Goal: Task Accomplishment & Management: Manage account settings

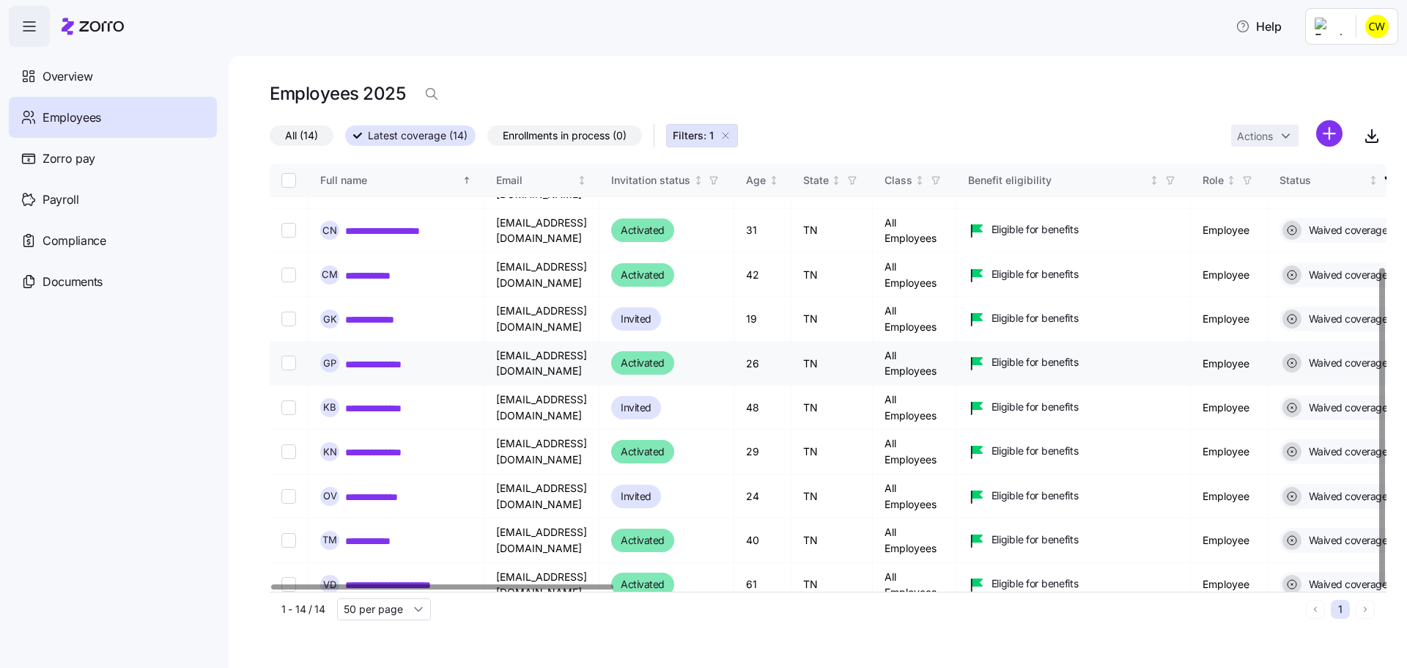
scroll to position [140, 0]
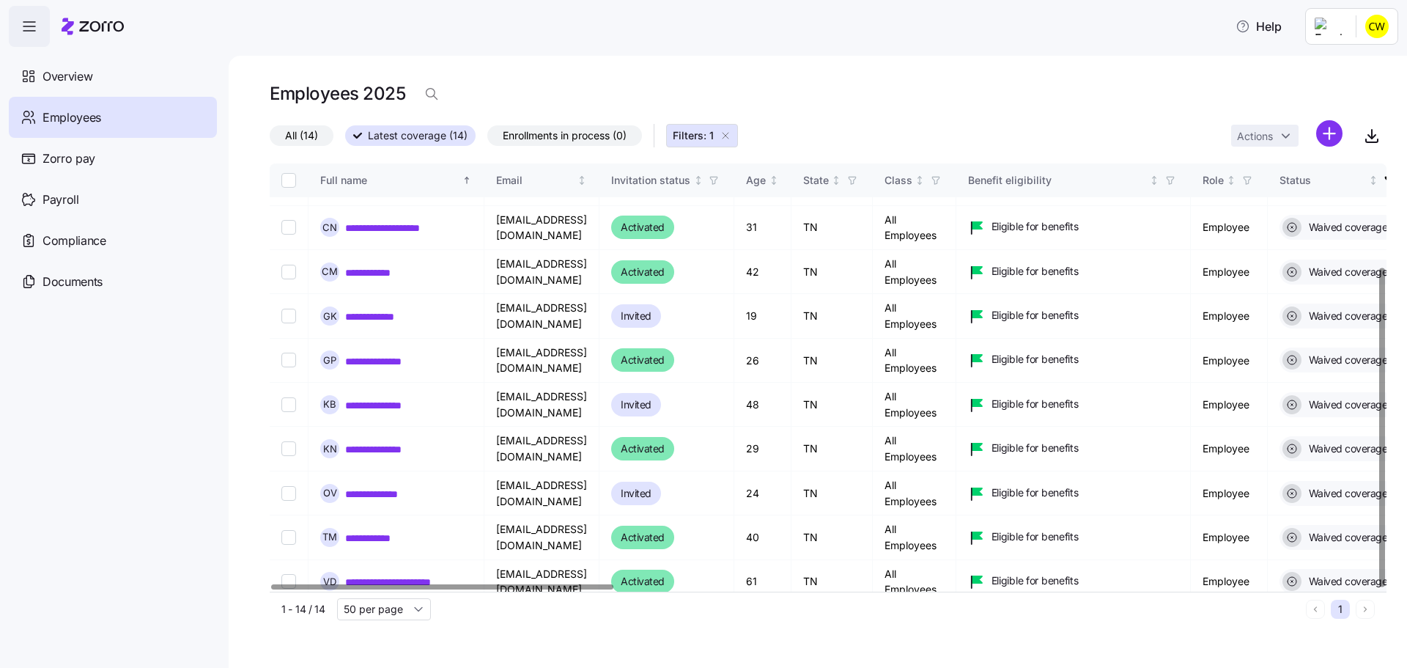
click at [281, 618] on input "Select record 13" at bounding box center [288, 625] width 15 height 15
checkbox input "true"
click at [281, 530] on input "Select record 11" at bounding box center [288, 537] width 15 height 15
checkbox input "true"
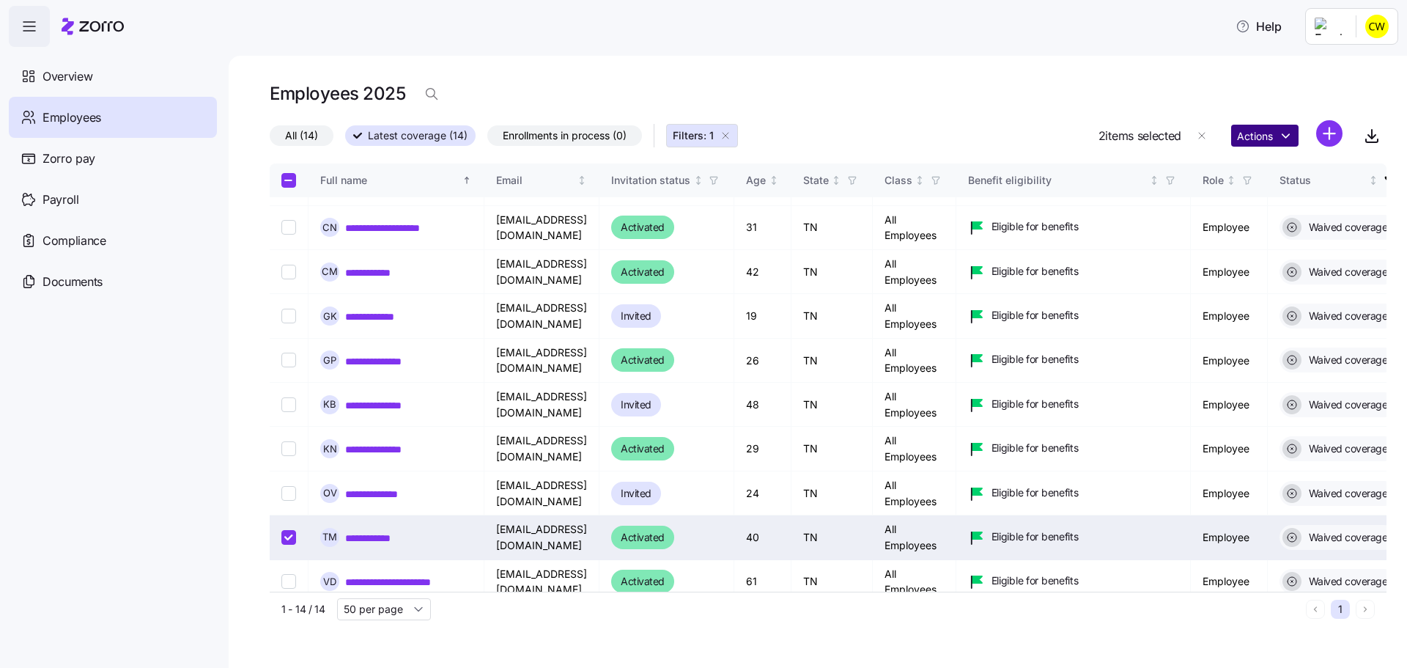
click at [1280, 118] on html "**********" at bounding box center [703, 329] width 1407 height 659
click at [779, 48] on html "**********" at bounding box center [703, 329] width 1407 height 659
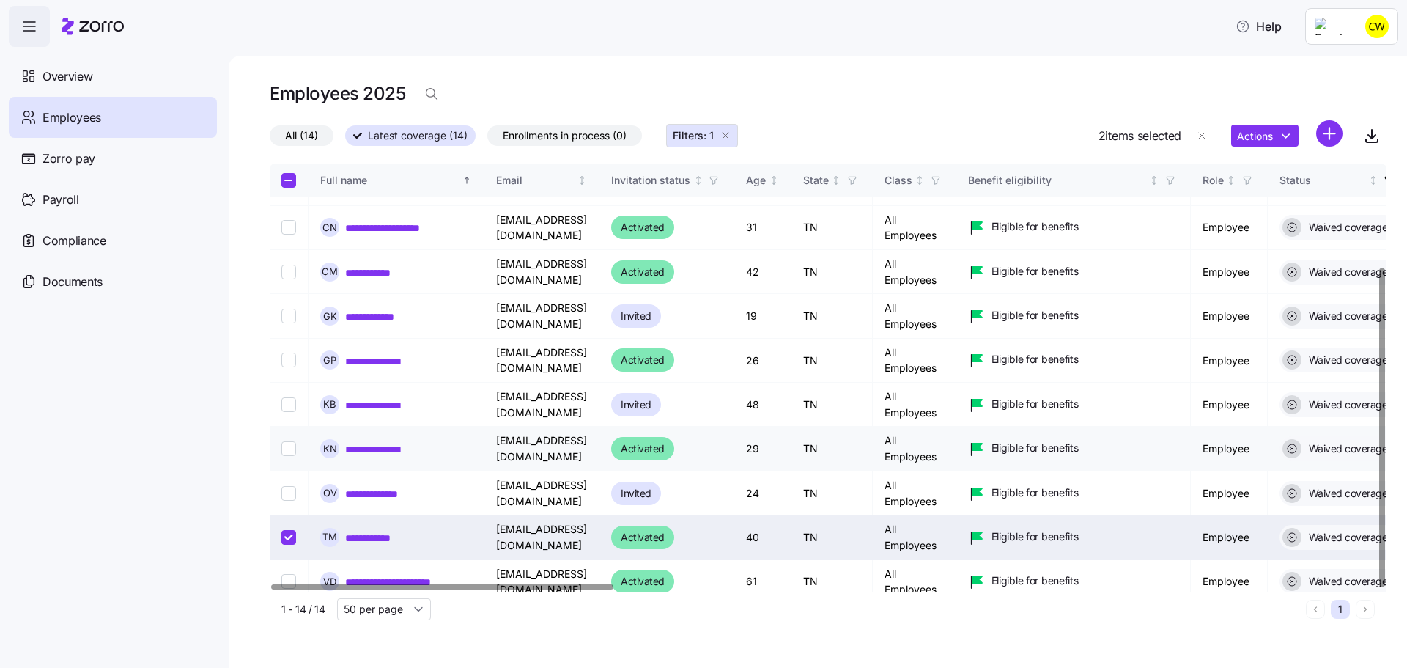
click at [347, 442] on link "**********" at bounding box center [381, 448] width 73 height 13
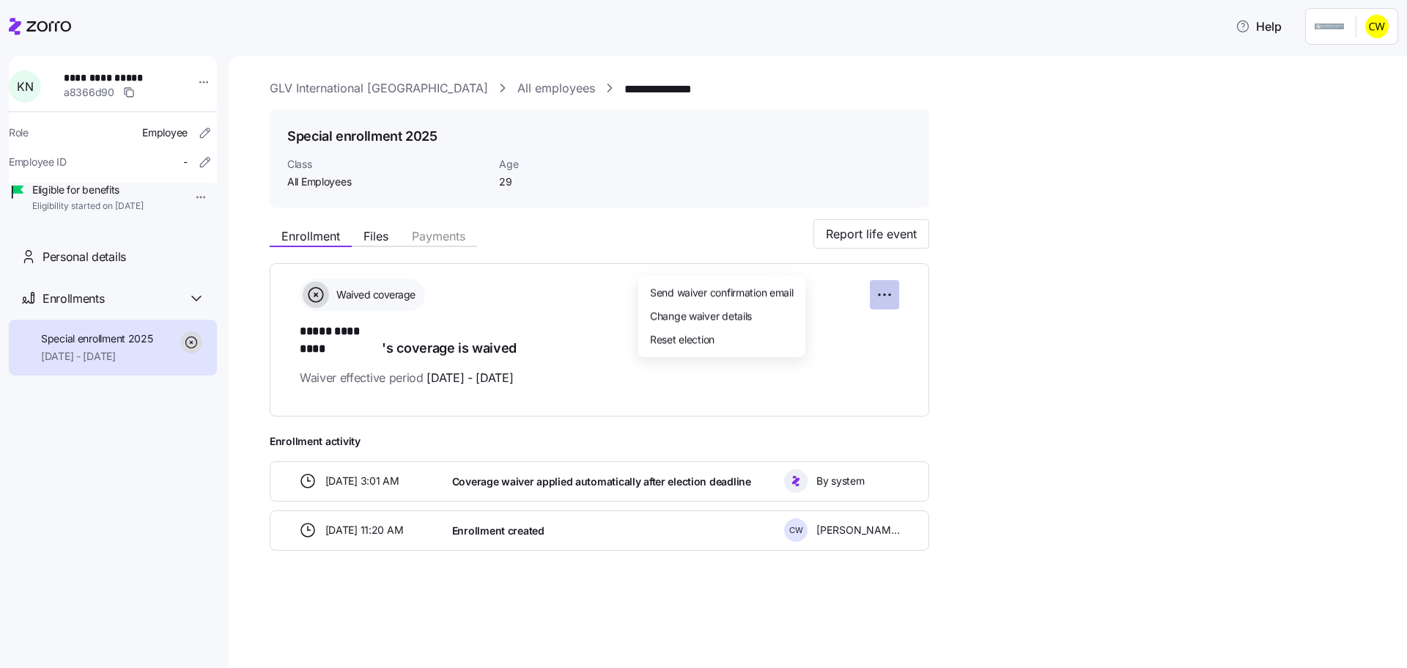
click at [773, 256] on html "**********" at bounding box center [703, 329] width 1407 height 659
click at [734, 330] on div "Reset election" at bounding box center [721, 338] width 155 height 23
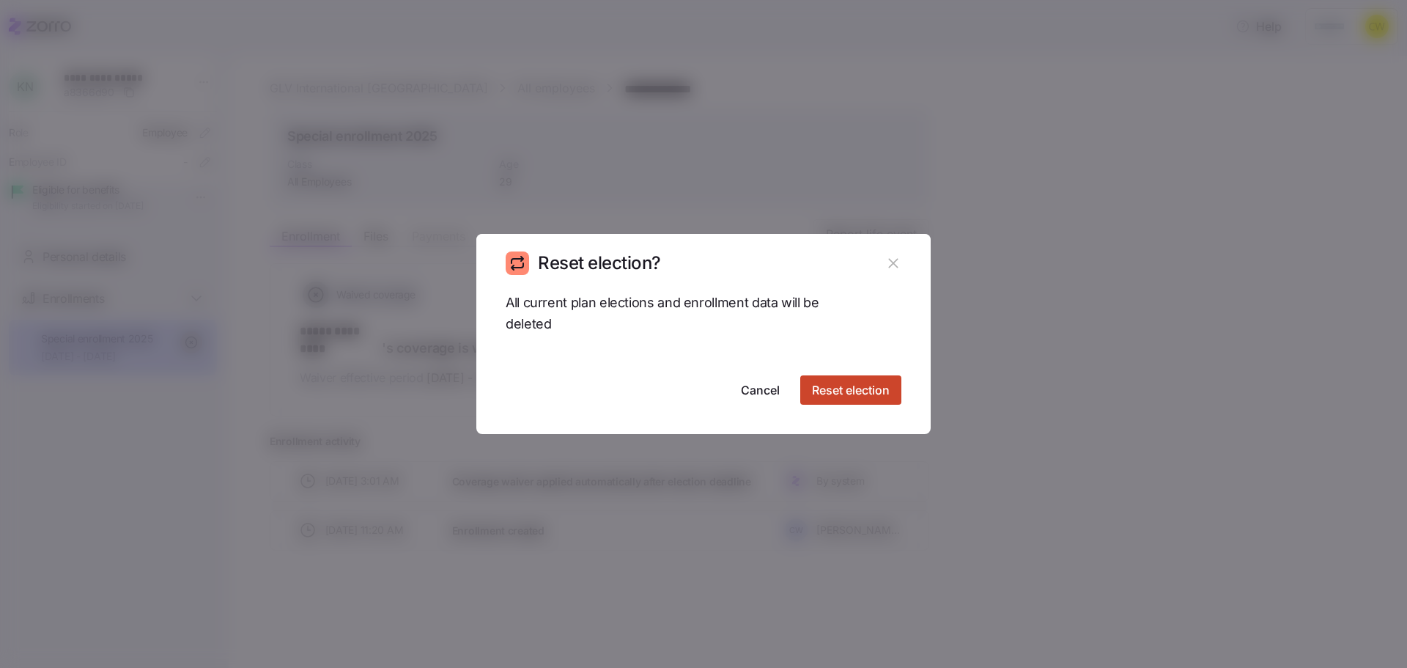
click at [839, 388] on span "Reset election" at bounding box center [851, 390] width 78 height 18
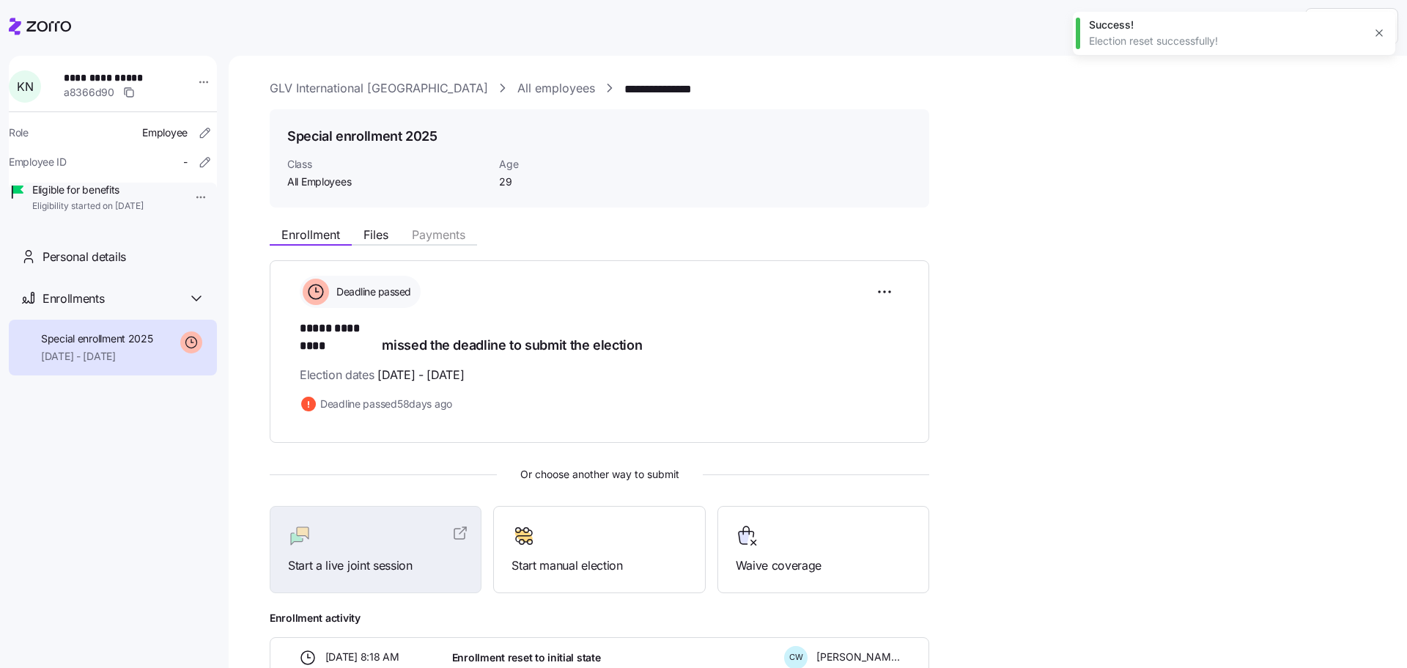
click at [758, 276] on div "Deadline passed" at bounding box center [599, 292] width 599 height 32
click at [776, 254] on html "**********" at bounding box center [703, 329] width 1407 height 659
click at [624, 237] on html "**********" at bounding box center [703, 329] width 1407 height 659
click at [517, 79] on link "All employees" at bounding box center [556, 88] width 78 height 18
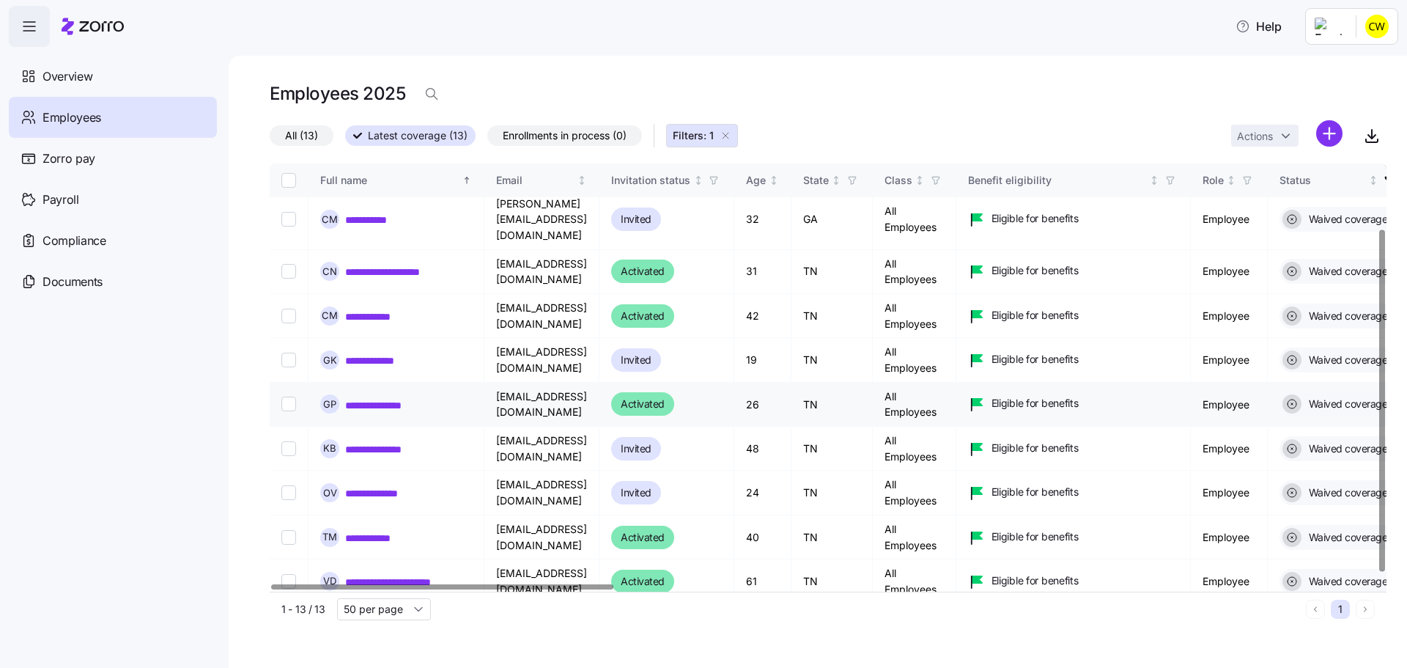
scroll to position [101, 0]
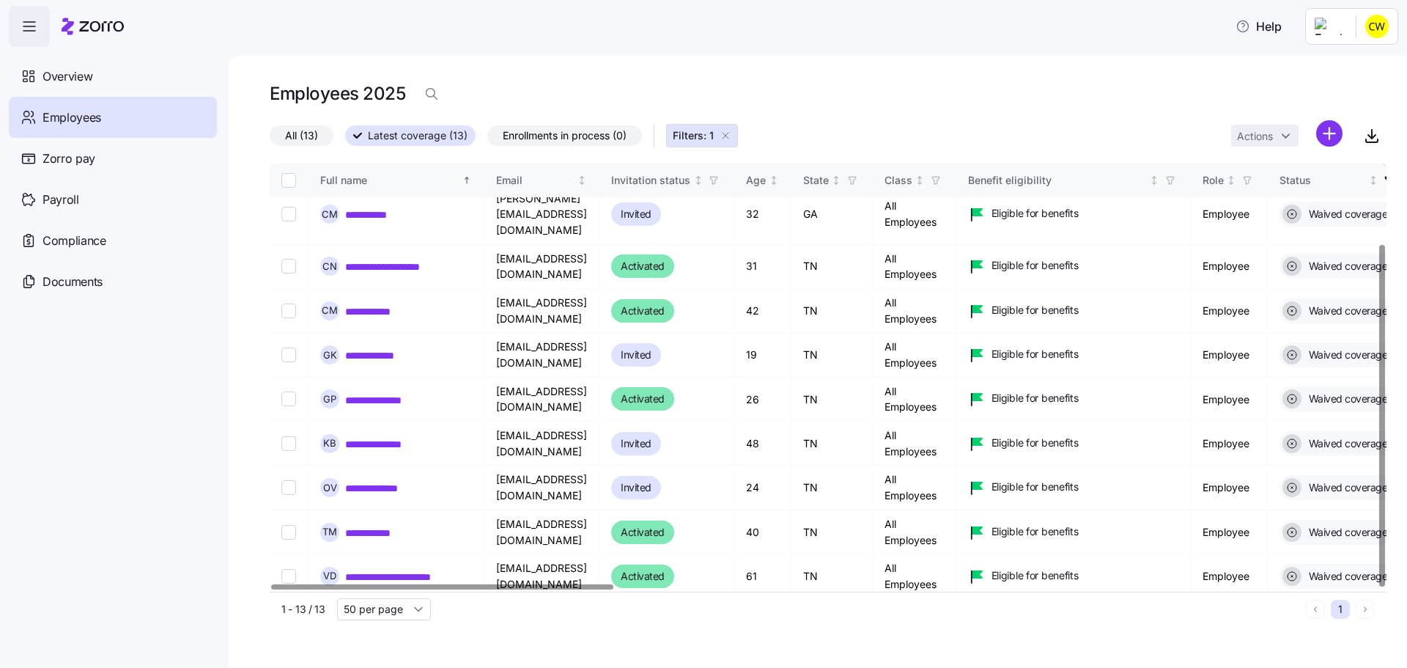
click at [87, 108] on span "Employees" at bounding box center [72, 117] width 59 height 18
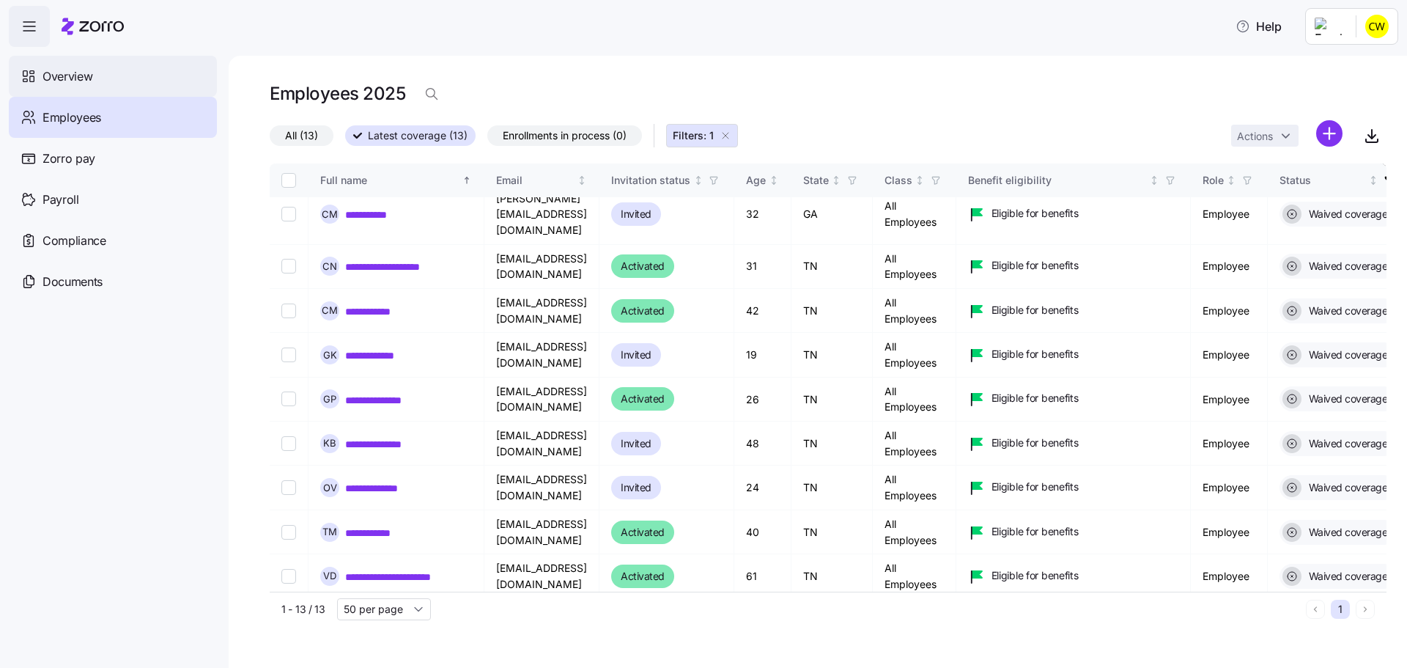
click at [53, 70] on span "Overview" at bounding box center [68, 76] width 50 height 18
click at [81, 67] on span "Overview" at bounding box center [68, 76] width 50 height 18
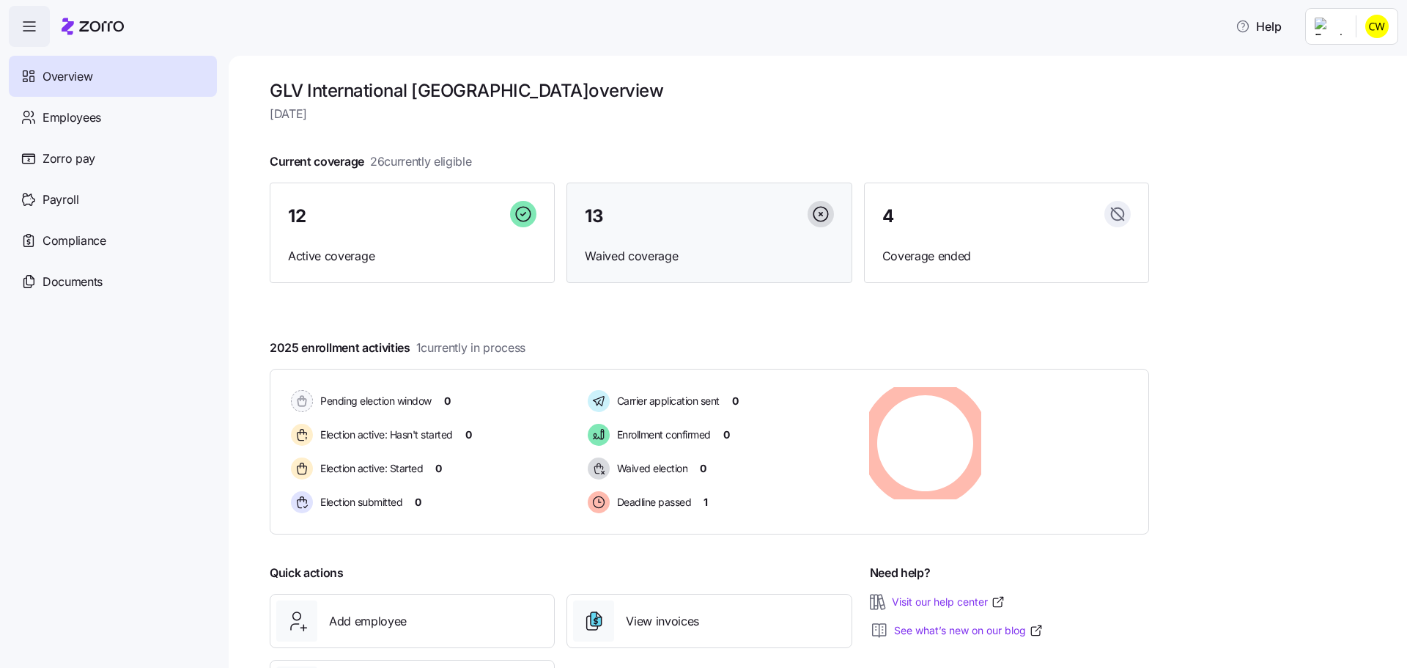
click at [668, 214] on div "13 Waived coverage" at bounding box center [708, 232] width 285 height 101
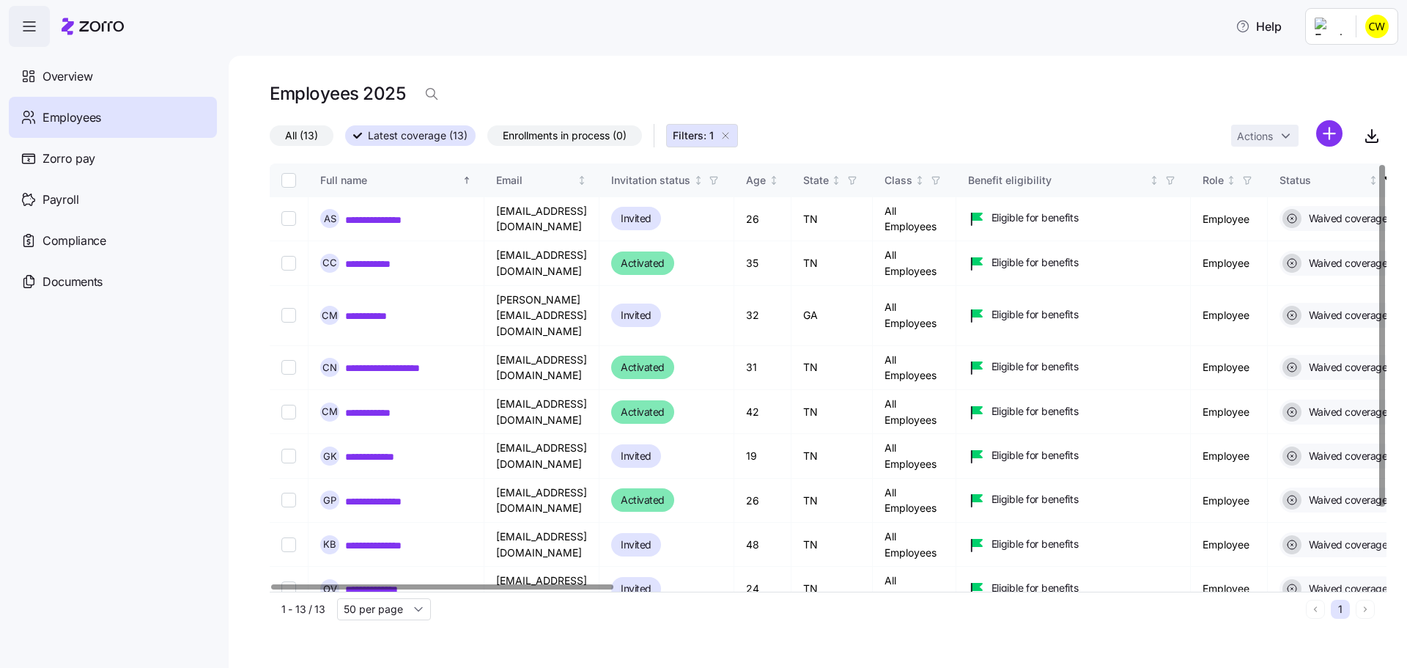
click at [89, 102] on div "Employees" at bounding box center [113, 117] width 208 height 41
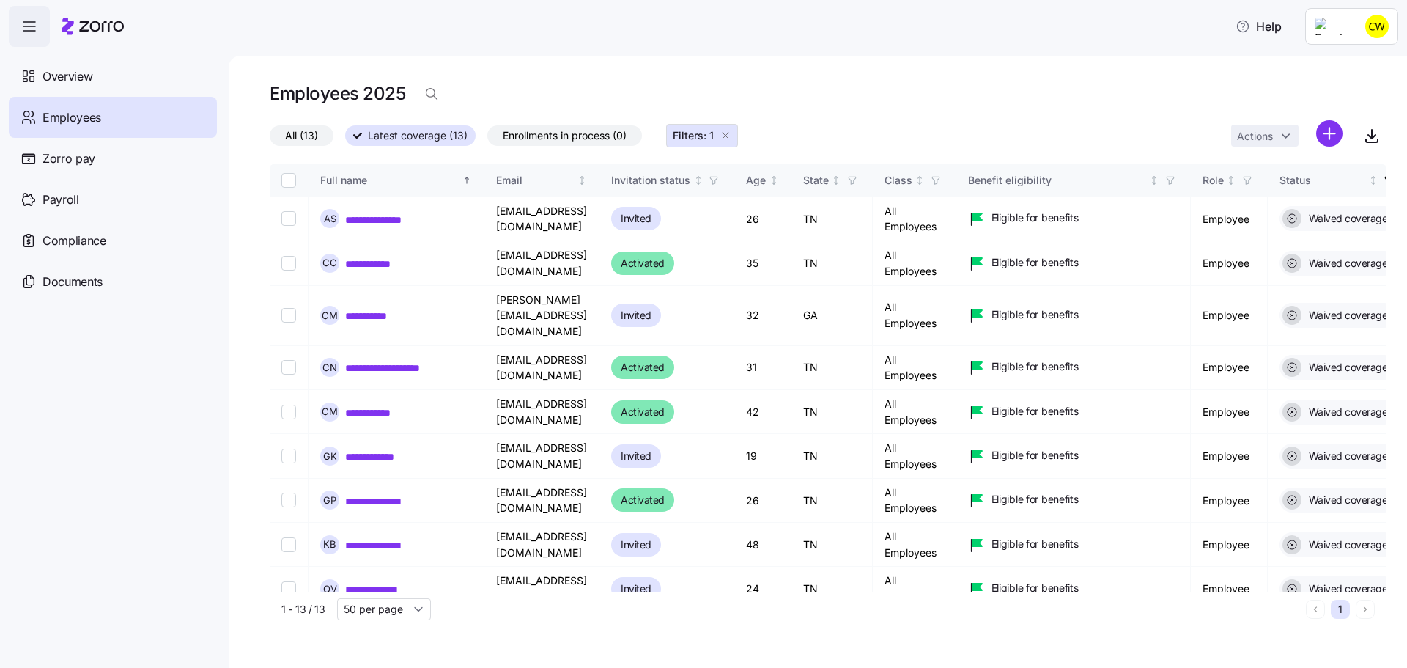
click at [285, 126] on span "All (13)" at bounding box center [301, 135] width 33 height 19
click at [270, 139] on input "All (13)" at bounding box center [270, 139] width 0 height 0
click at [92, 70] on div "Overview" at bounding box center [113, 76] width 208 height 41
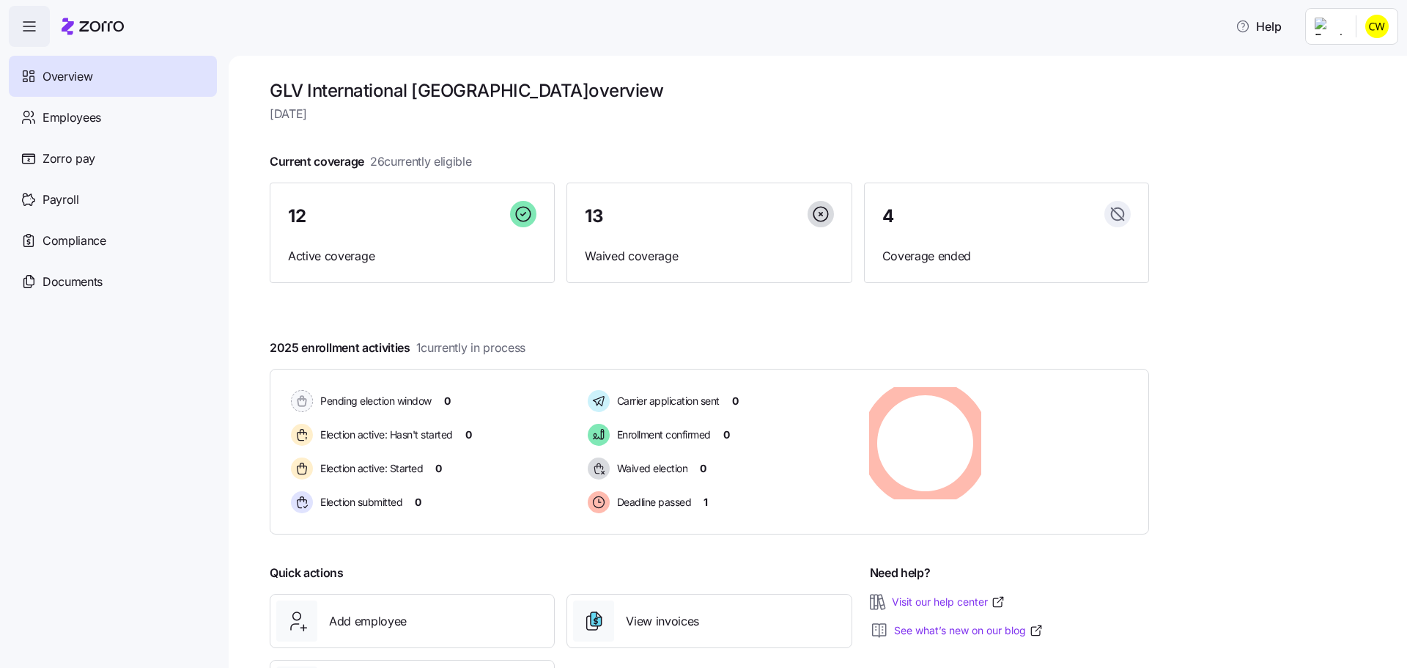
scroll to position [1, 0]
click at [618, 493] on span "Deadline passed" at bounding box center [652, 500] width 79 height 15
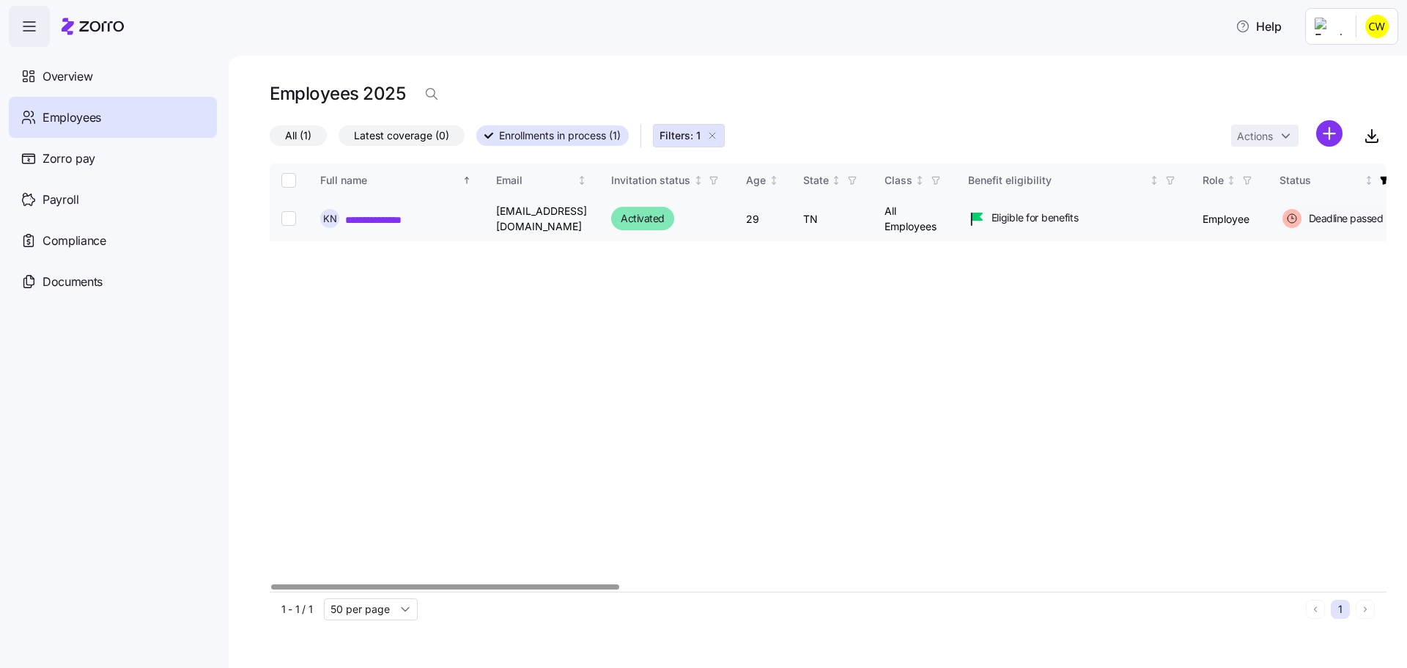
click at [281, 211] on input "Select record 1" at bounding box center [288, 218] width 15 height 15
checkbox input "true"
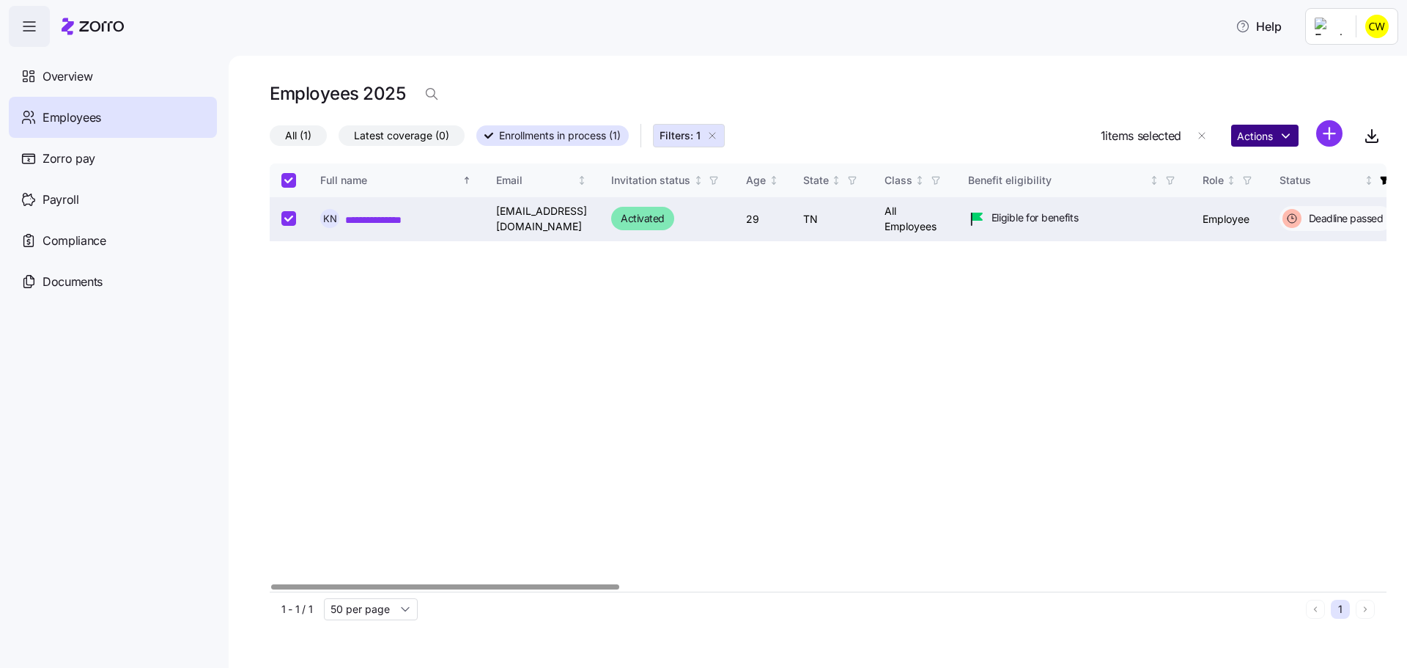
click at [1299, 119] on html "**********" at bounding box center [703, 329] width 1407 height 659
click at [1236, 243] on html "**********" at bounding box center [703, 329] width 1407 height 659
click at [271, 584] on div at bounding box center [444, 586] width 347 height 5
click at [1304, 211] on span "Deadline passed" at bounding box center [1343, 218] width 79 height 15
click at [281, 211] on input "Select record 1" at bounding box center [288, 218] width 15 height 15
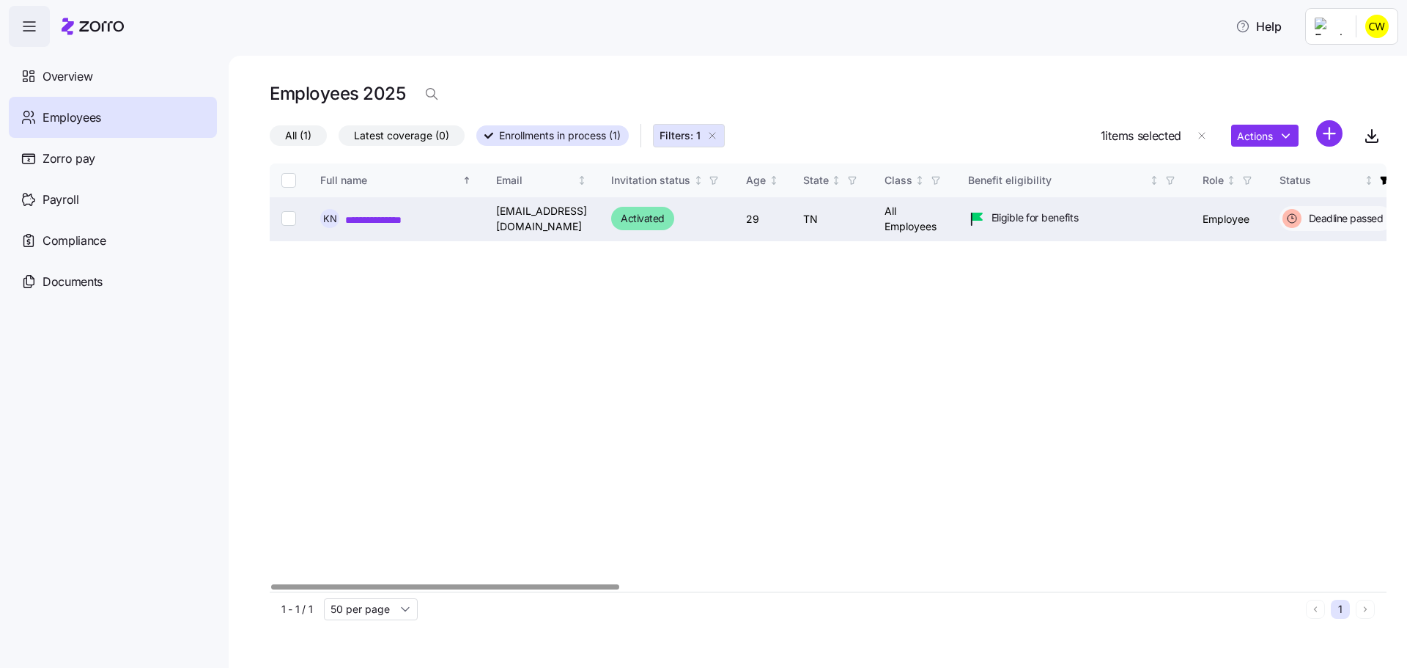
checkbox input "false"
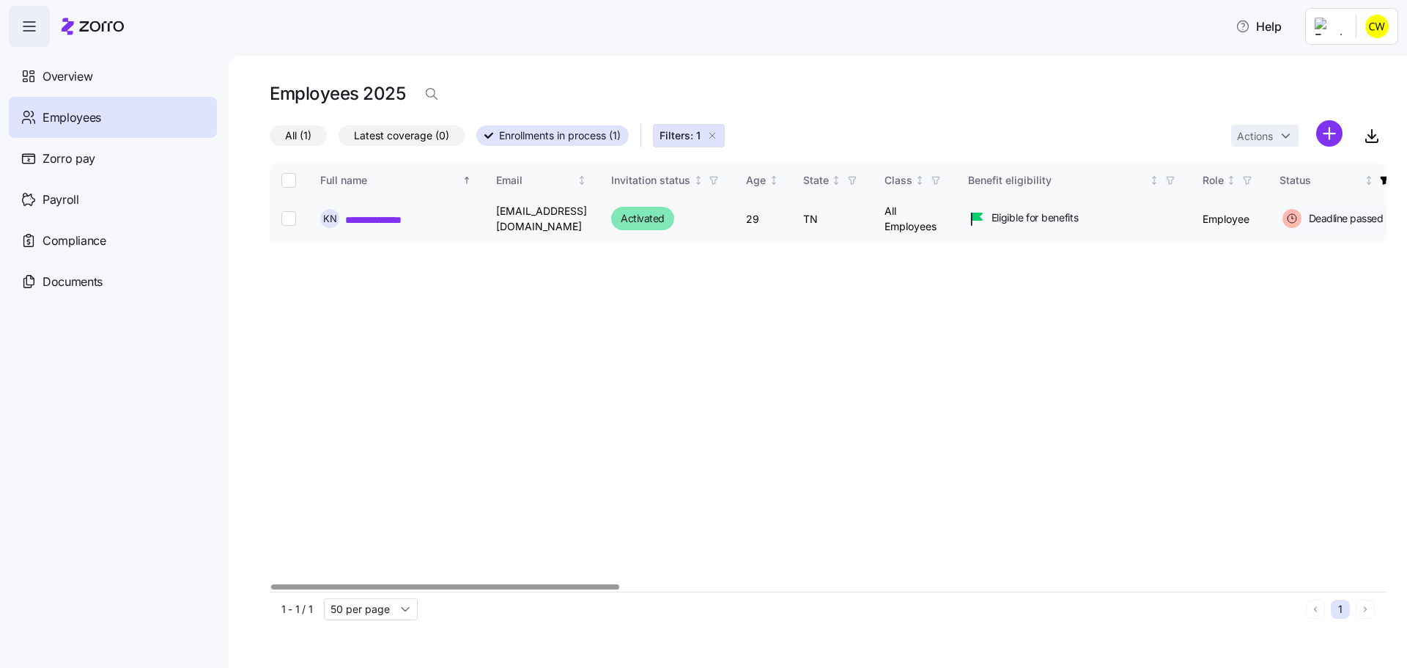
click at [345, 213] on link "**********" at bounding box center [381, 219] width 73 height 13
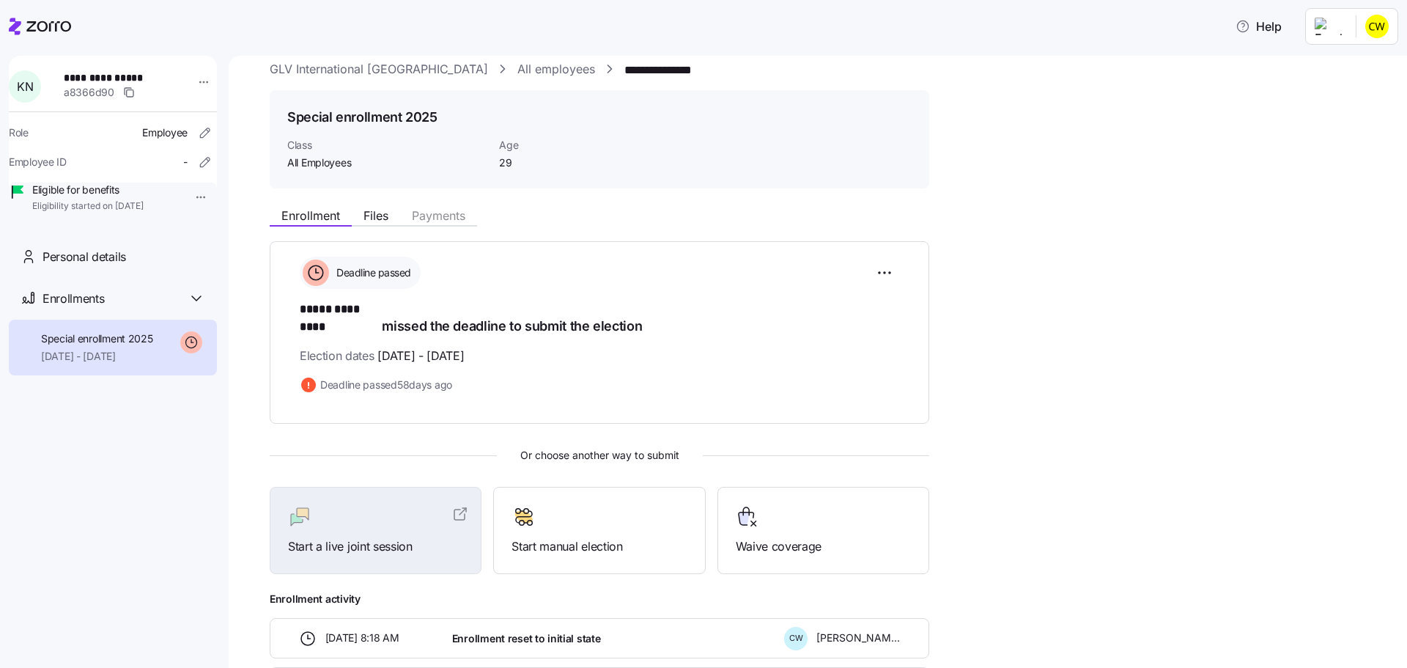
scroll to position [24, 0]
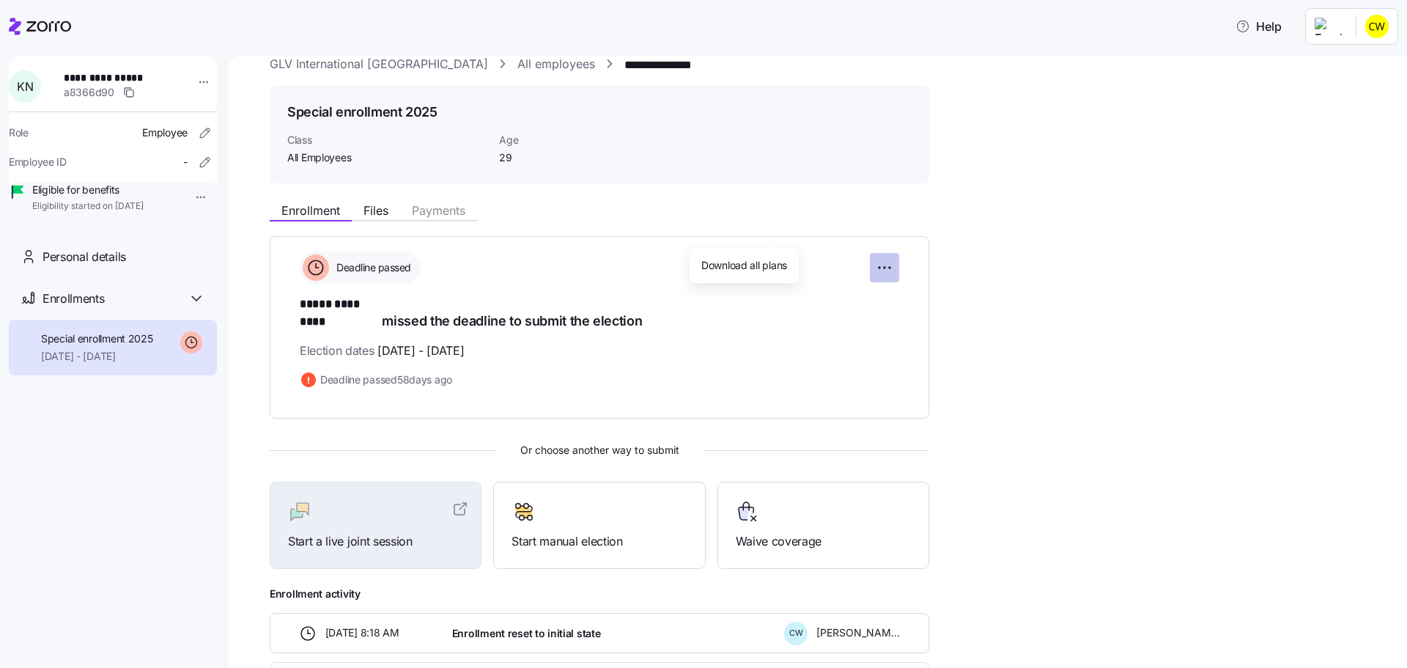
click at [778, 226] on html "**********" at bounding box center [703, 329] width 1407 height 659
click at [369, 212] on html "**********" at bounding box center [703, 329] width 1407 height 659
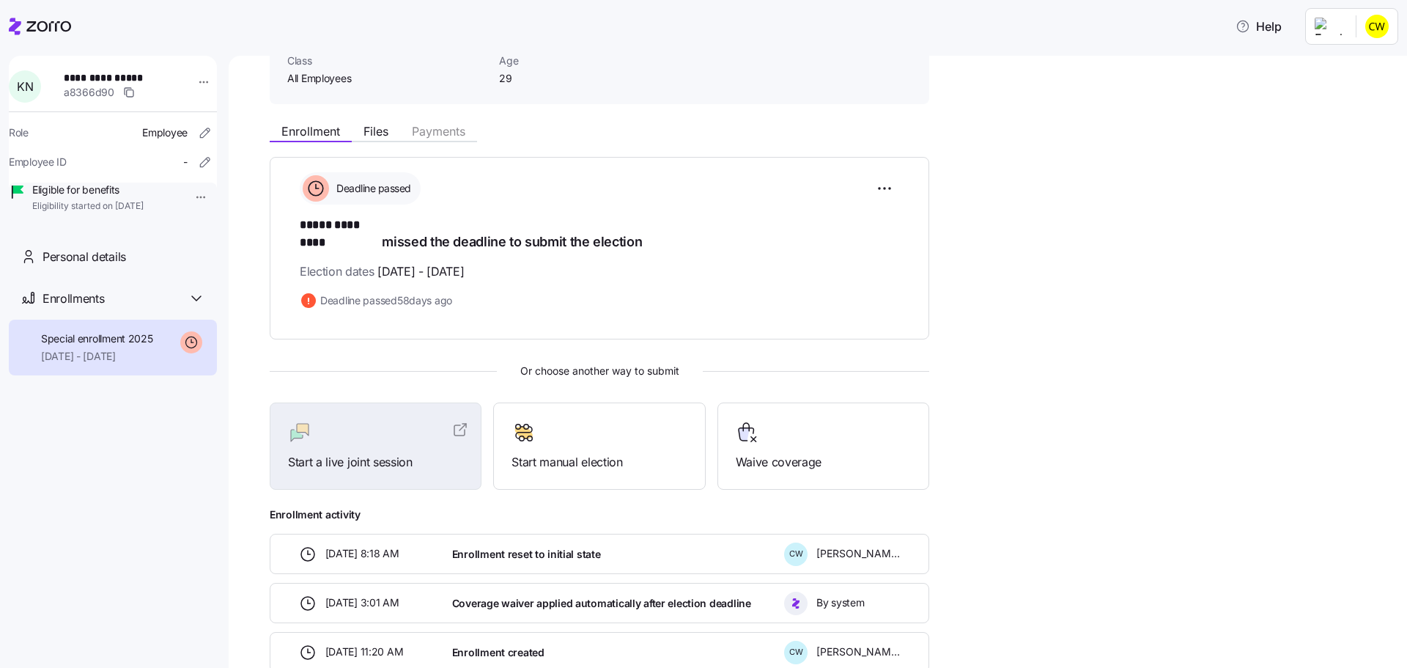
scroll to position [121, 0]
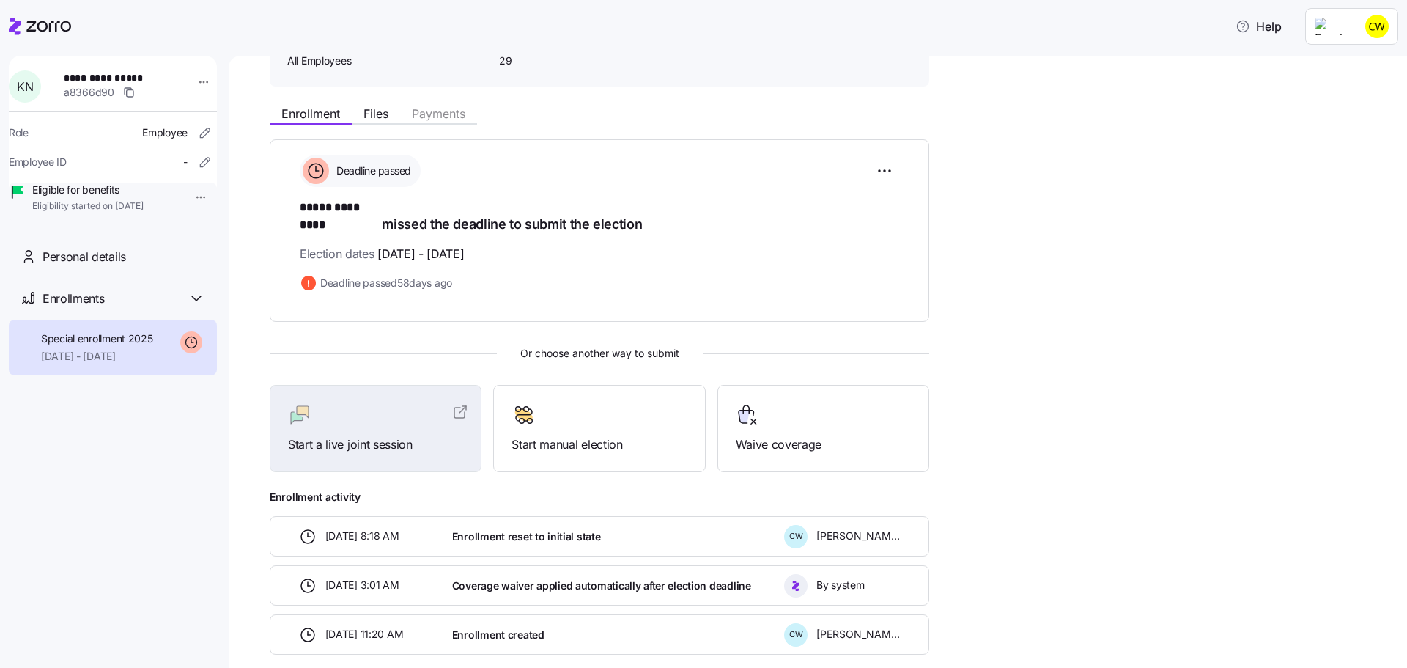
drag, startPoint x: 462, startPoint y: 458, endPoint x: 380, endPoint y: 457, distance: 82.8
click at [380, 528] on div "10/07/2025 8:18 AM" at bounding box center [369, 537] width 141 height 18
click at [511, 435] on span "Start manual election" at bounding box center [598, 444] width 175 height 18
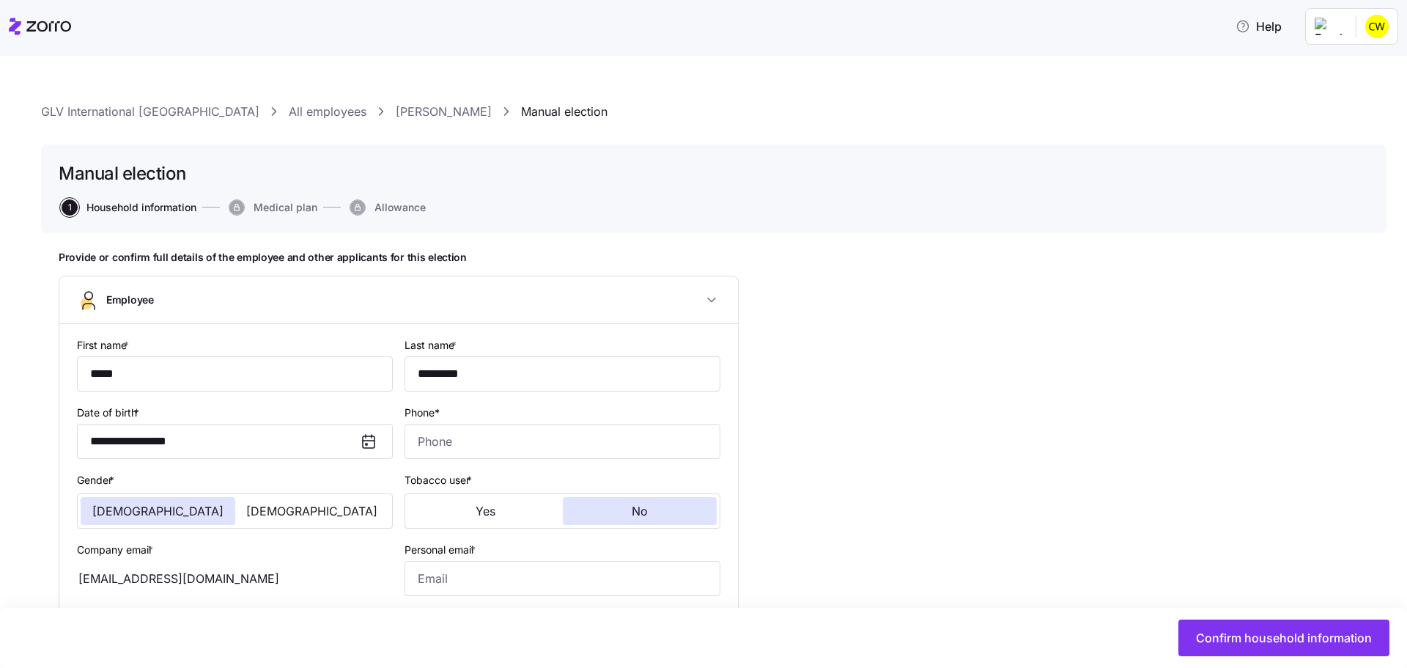
type input "All Employees"
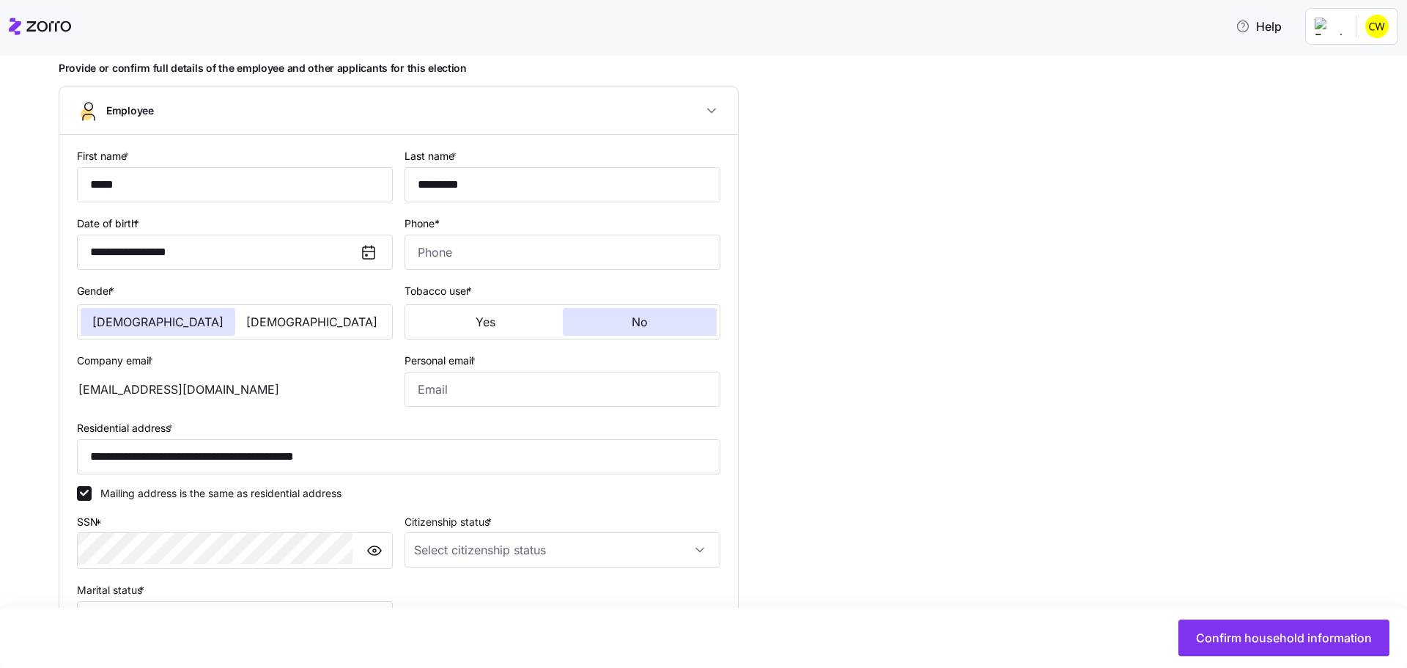
scroll to position [220, 0]
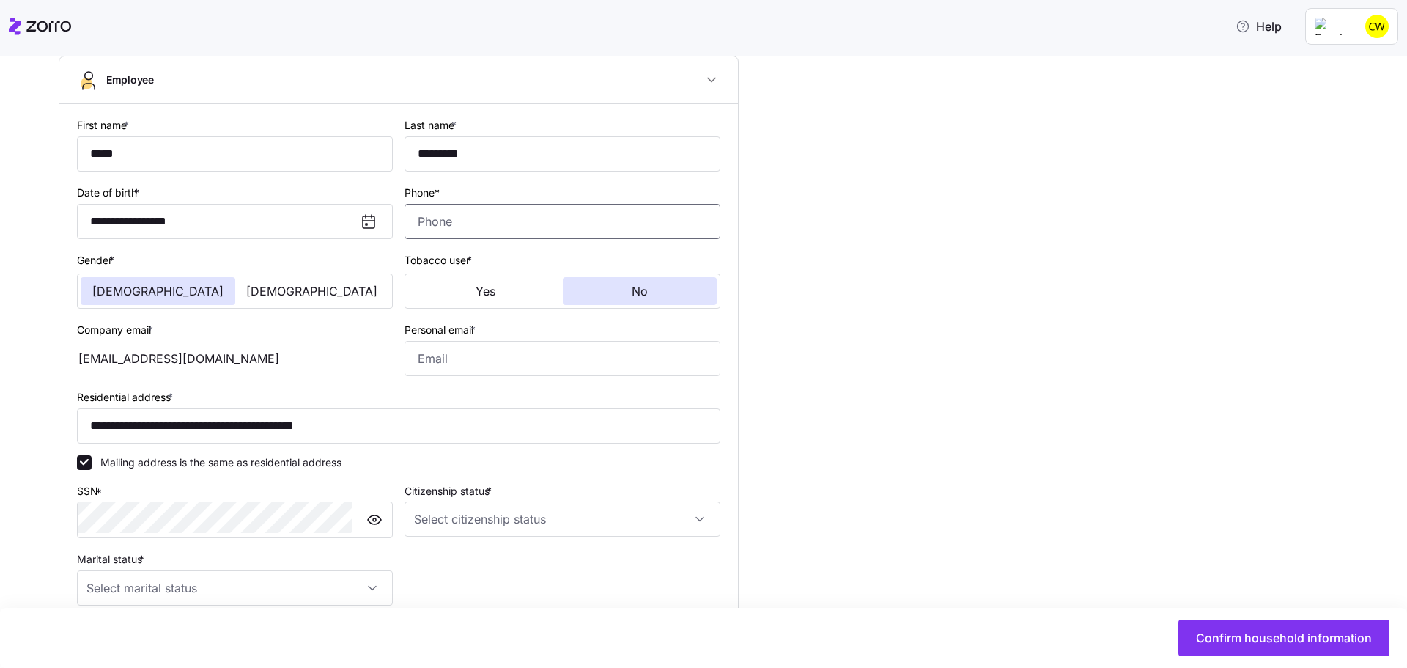
click at [410, 204] on input "Phone*" at bounding box center [563, 221] width 316 height 35
type input "(615) 992-7555"
click at [410, 273] on div "Yes No" at bounding box center [563, 290] width 316 height 35
click at [476, 285] on span "Yes" at bounding box center [486, 291] width 20 height 12
click at [421, 341] on input "Personal email *" at bounding box center [563, 358] width 316 height 35
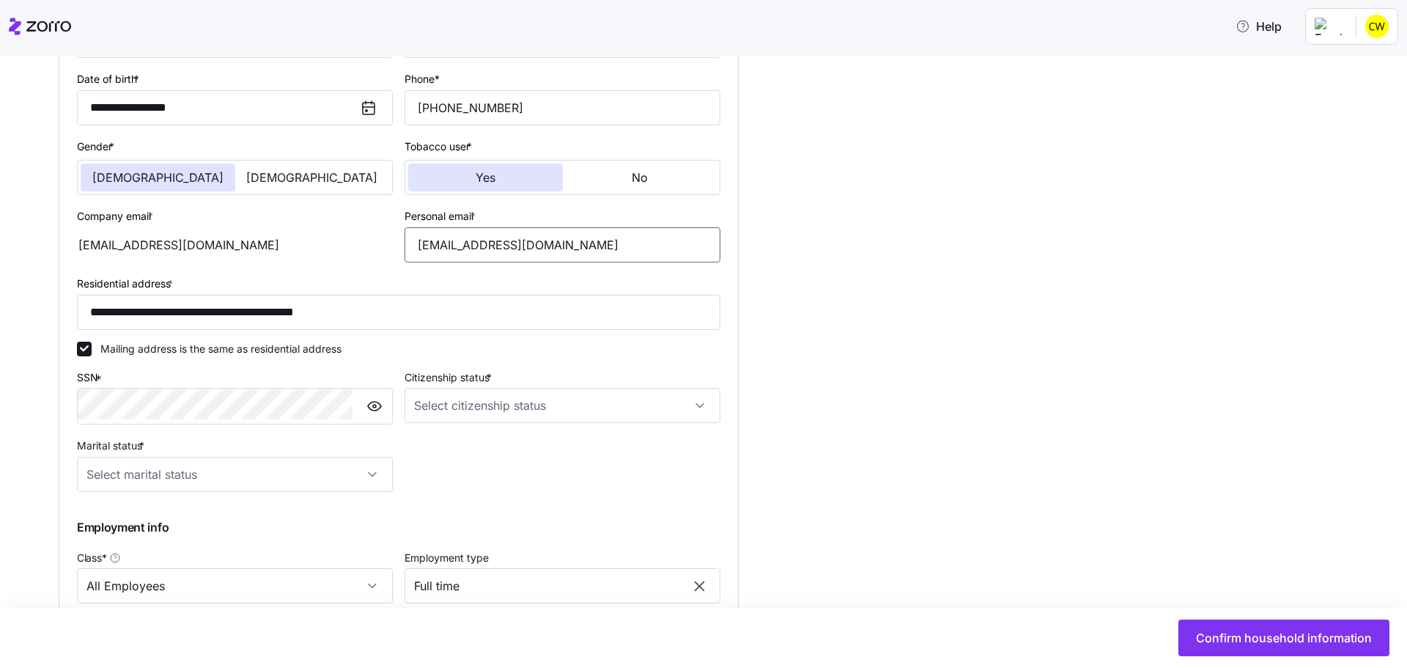
scroll to position [342, 0]
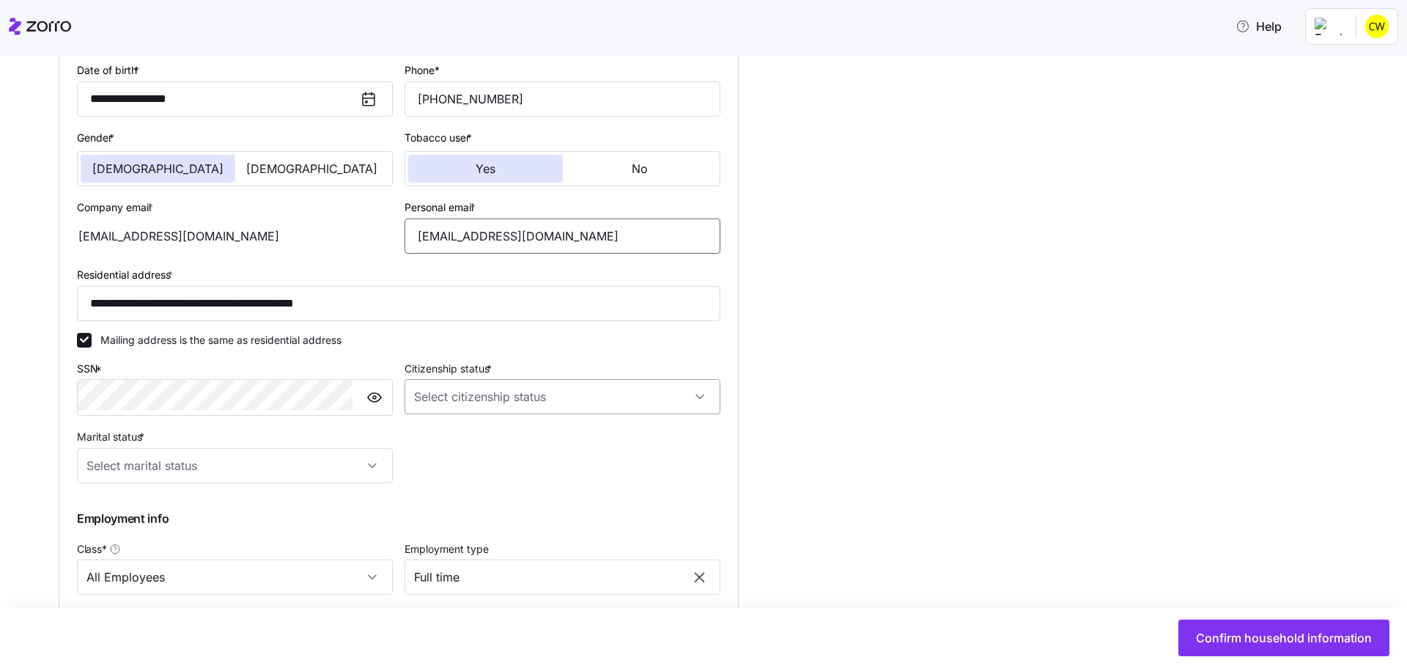
type input "knathongbo@yahoo.com"
click at [454, 379] on input "Citizenship status *" at bounding box center [563, 396] width 316 height 35
click at [415, 355] on div "US citizen" at bounding box center [492, 354] width 265 height 31
type input "US citizen"
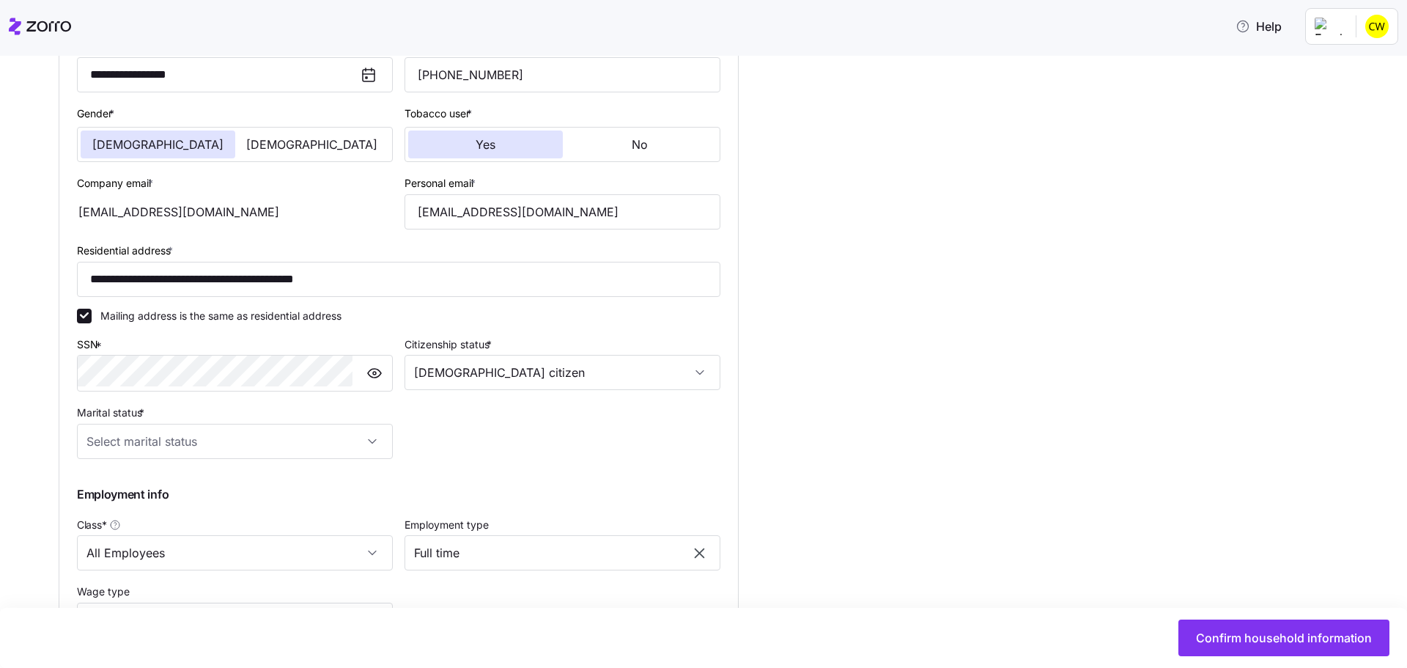
scroll to position [399, 0]
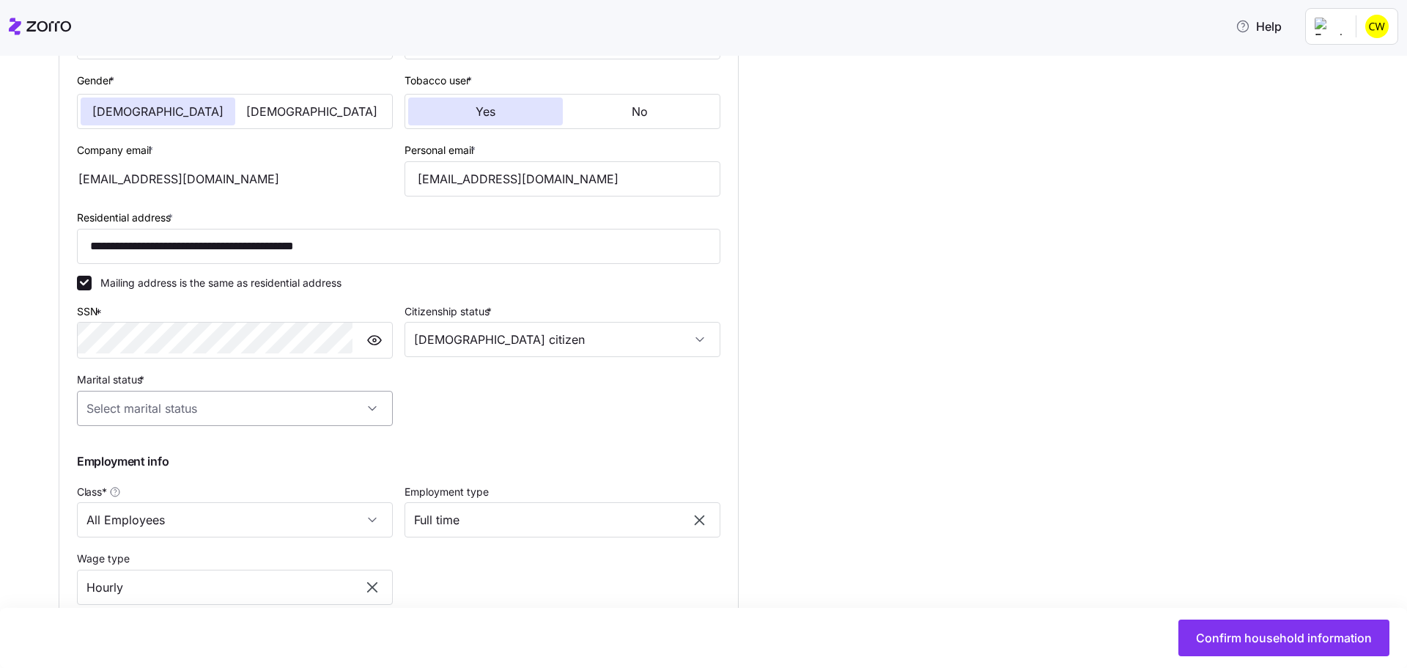
click at [241, 391] on input "Marital status *" at bounding box center [235, 408] width 316 height 35
click at [208, 352] on div "Single" at bounding box center [205, 358] width 265 height 31
type input "Single"
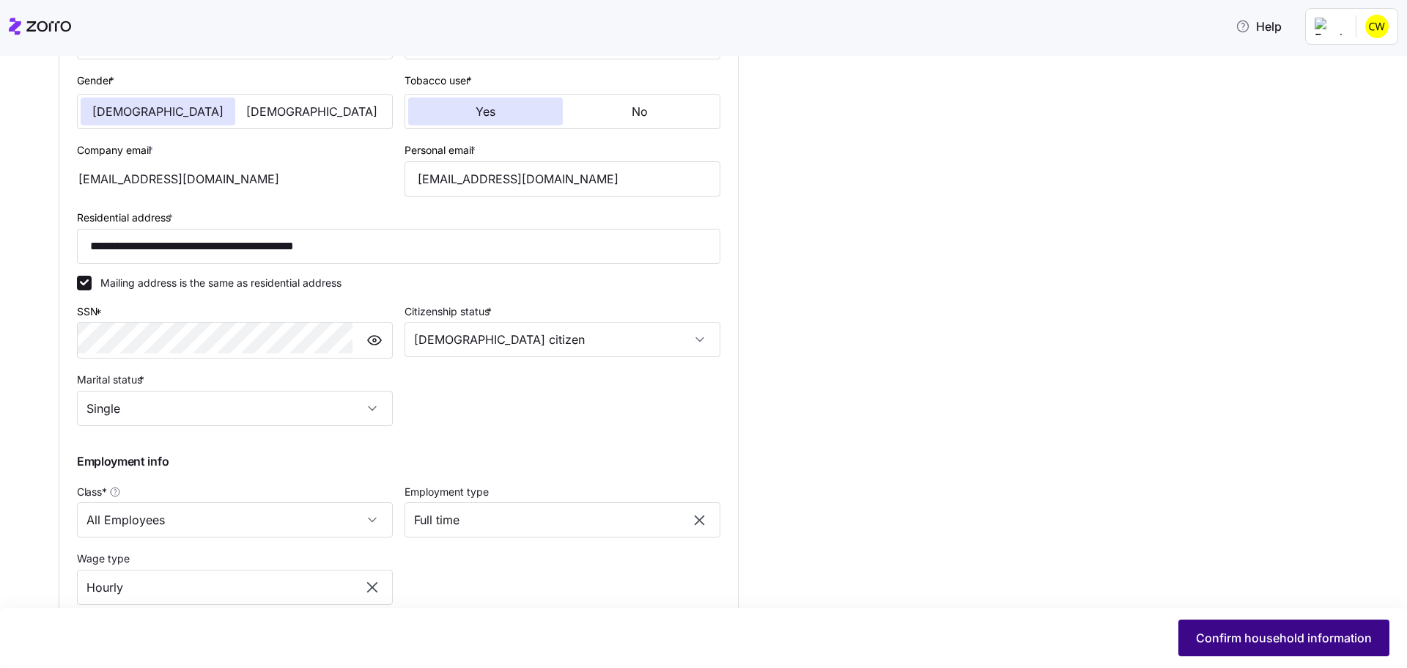
click at [1261, 643] on span "Confirm household information" at bounding box center [1284, 638] width 176 height 18
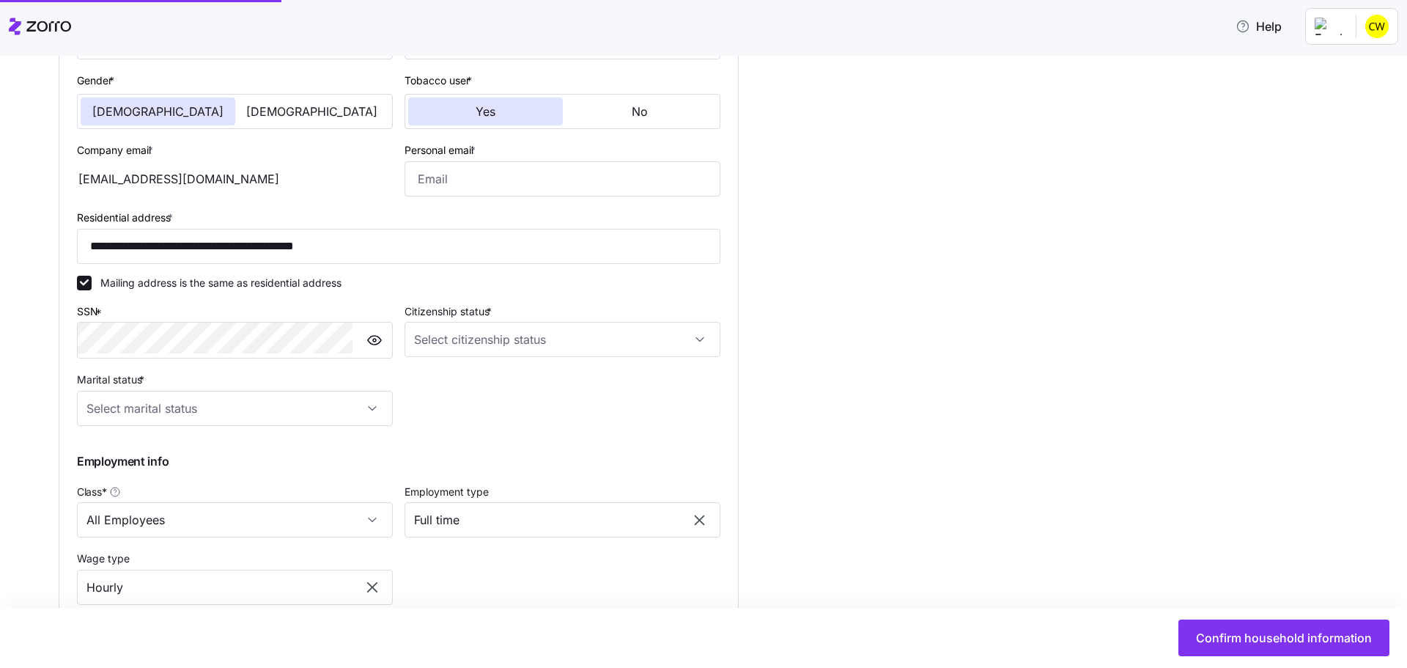
type input "knathongbo@yahoo.com"
type input "US citizen"
type input "Single"
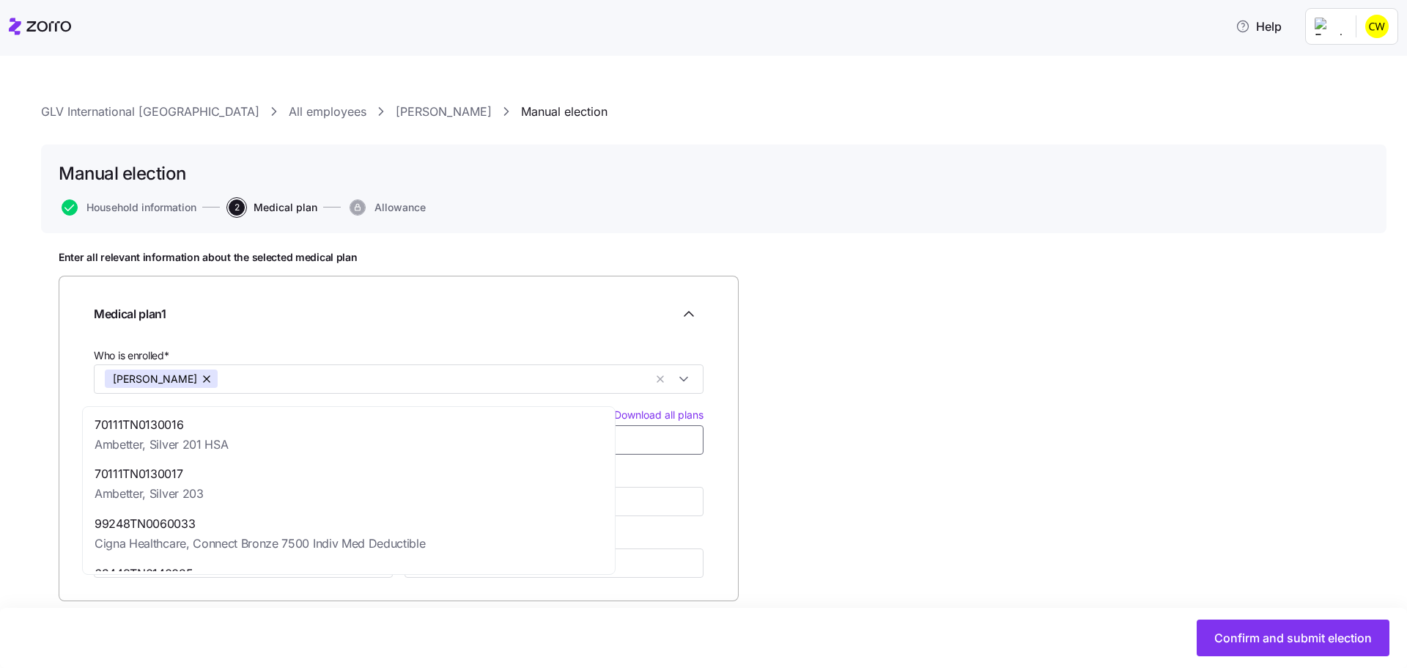
click at [231, 425] on input "Plan ID Download all plans" at bounding box center [399, 439] width 610 height 29
click at [353, 299] on div "Medical plan 1" at bounding box center [399, 313] width 610 height 29
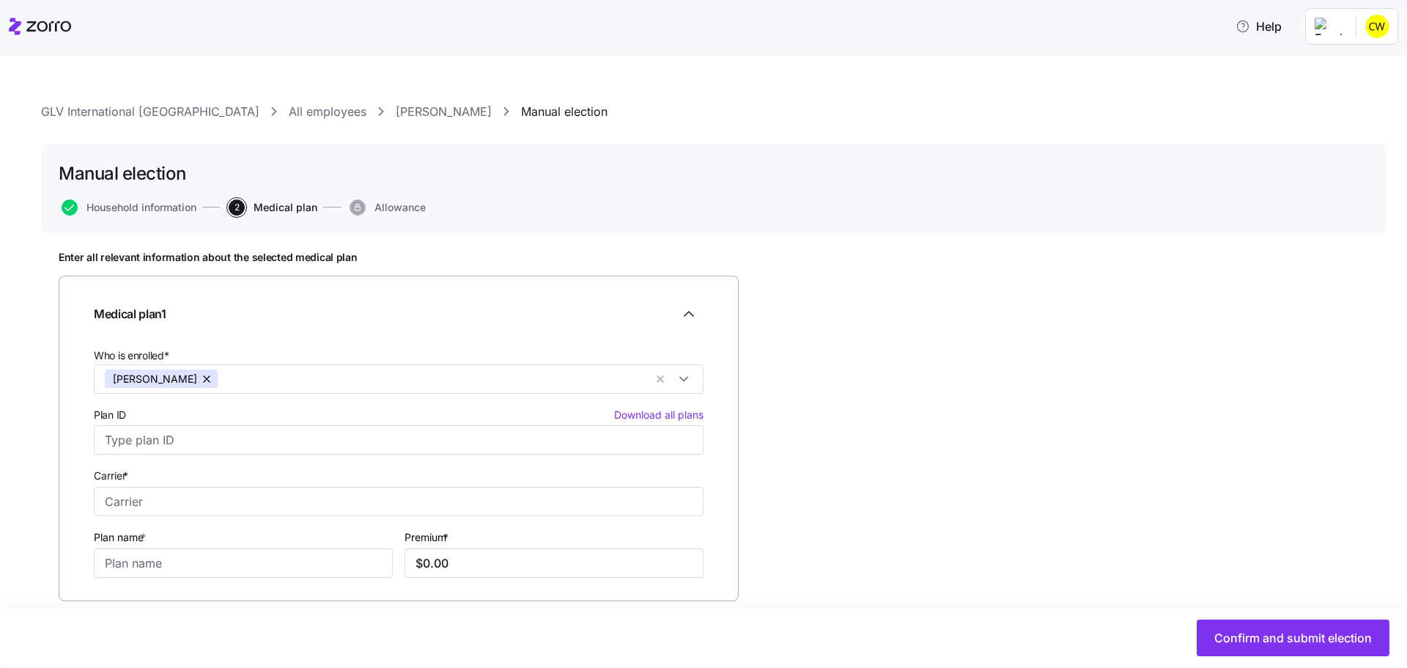
click at [614, 407] on span "Download all plans" at bounding box center [658, 414] width 89 height 15
click at [122, 103] on link "GLV International USA" at bounding box center [150, 112] width 218 height 18
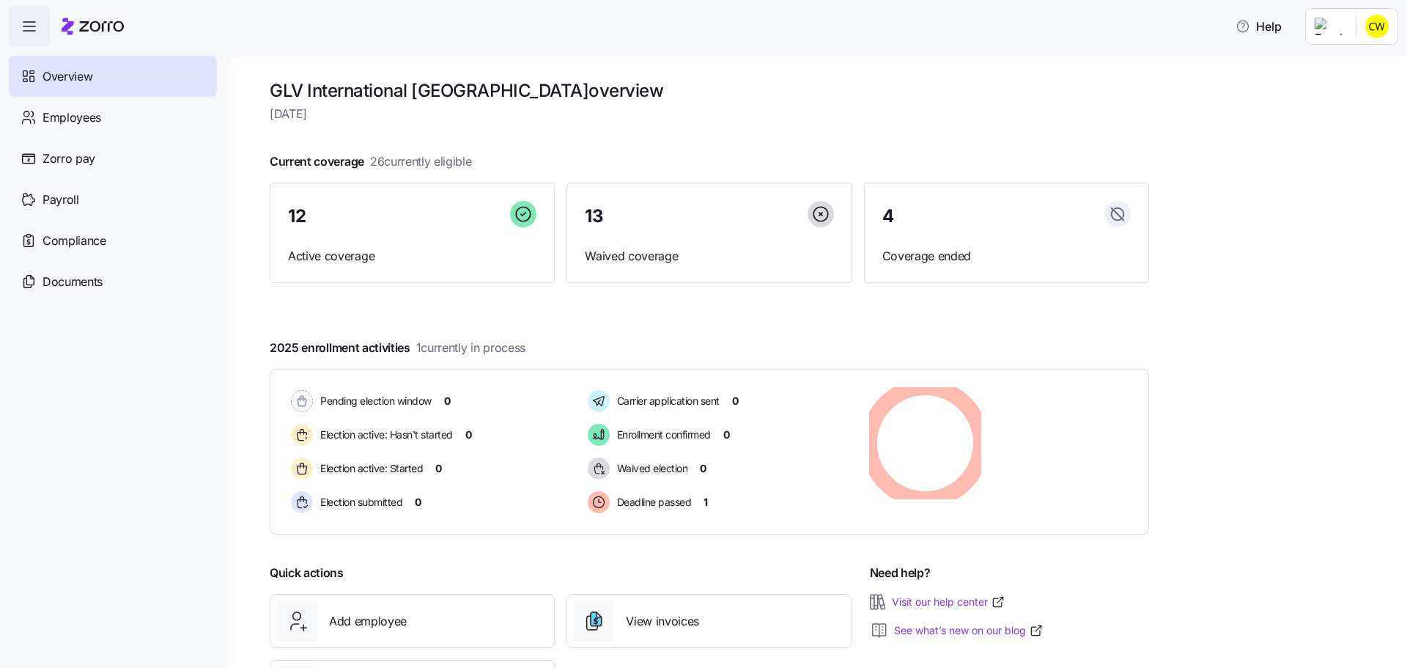
scroll to position [1, 0]
click at [620, 493] on span "Deadline passed" at bounding box center [652, 500] width 79 height 15
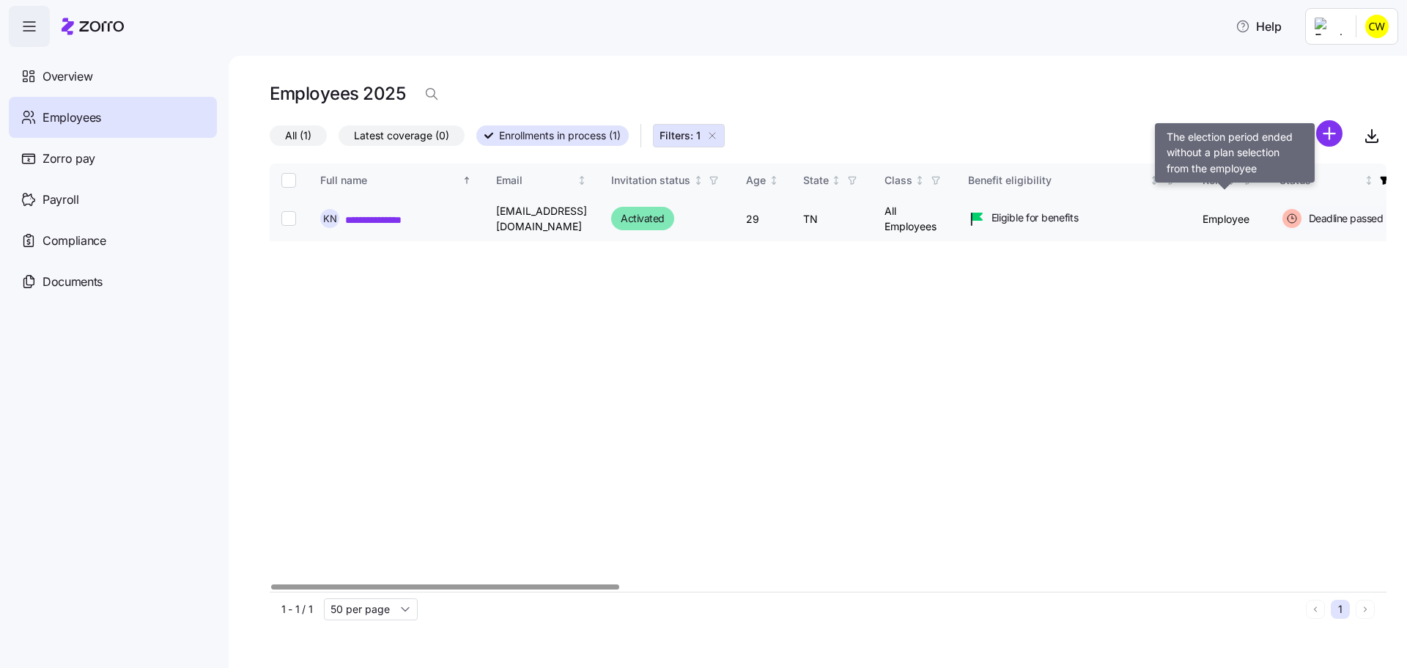
click at [1304, 211] on span "Deadline passed" at bounding box center [1343, 218] width 79 height 15
drag, startPoint x: 1220, startPoint y: 198, endPoint x: 1343, endPoint y: 296, distance: 156.9
click at [1343, 299] on div "**********" at bounding box center [828, 377] width 1117 height 428
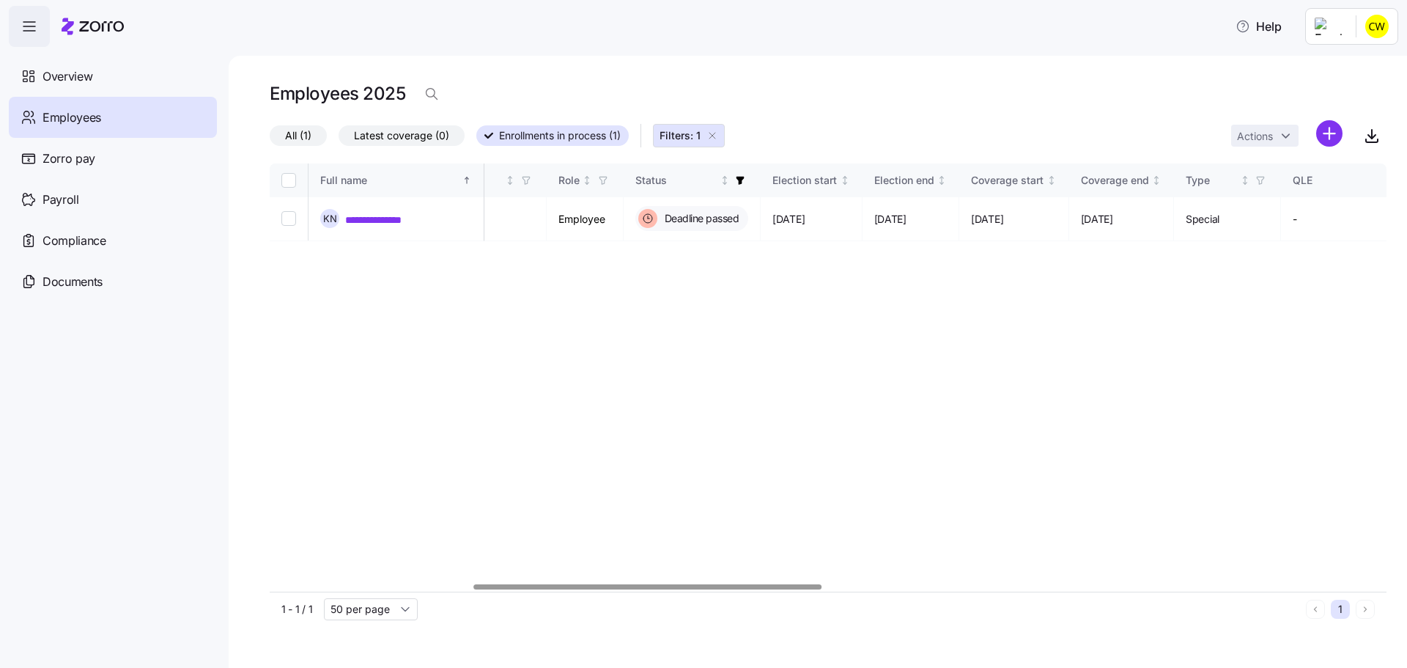
scroll to position [0, 671]
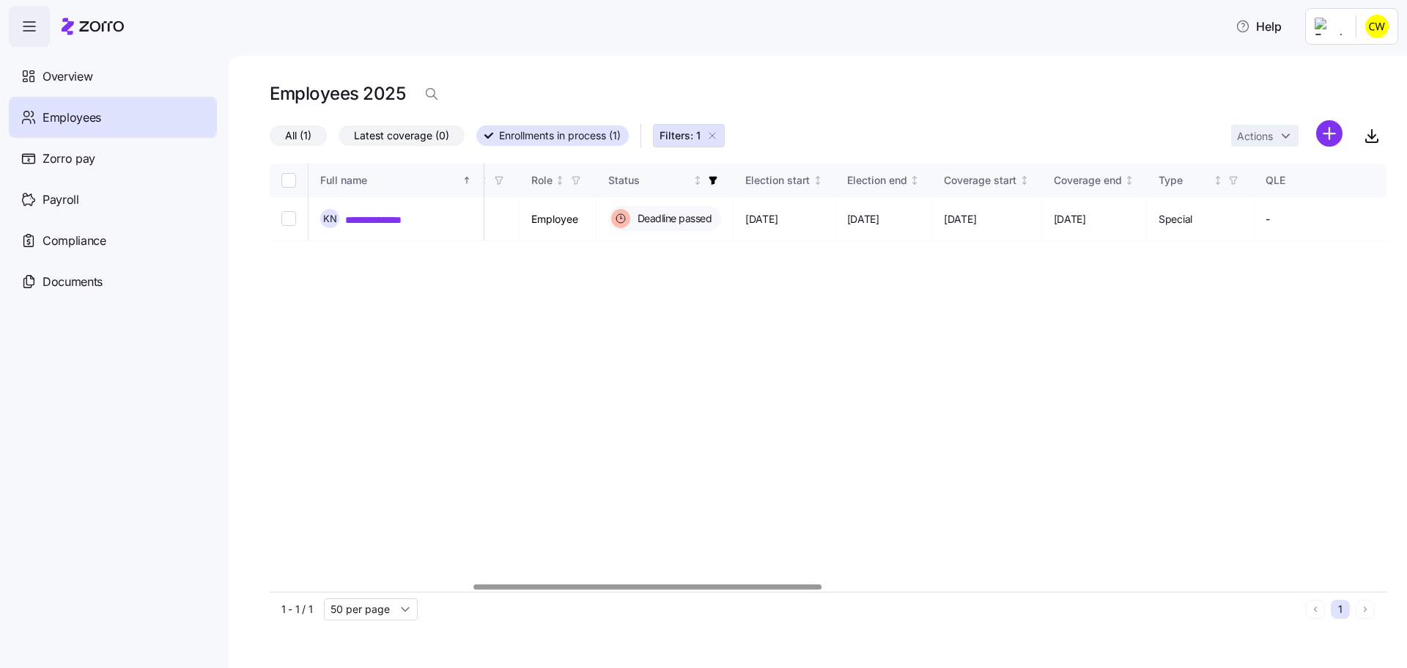
click at [583, 584] on div at bounding box center [647, 586] width 347 height 5
click at [281, 211] on input "Select record 1" at bounding box center [288, 218] width 15 height 15
checkbox input "true"
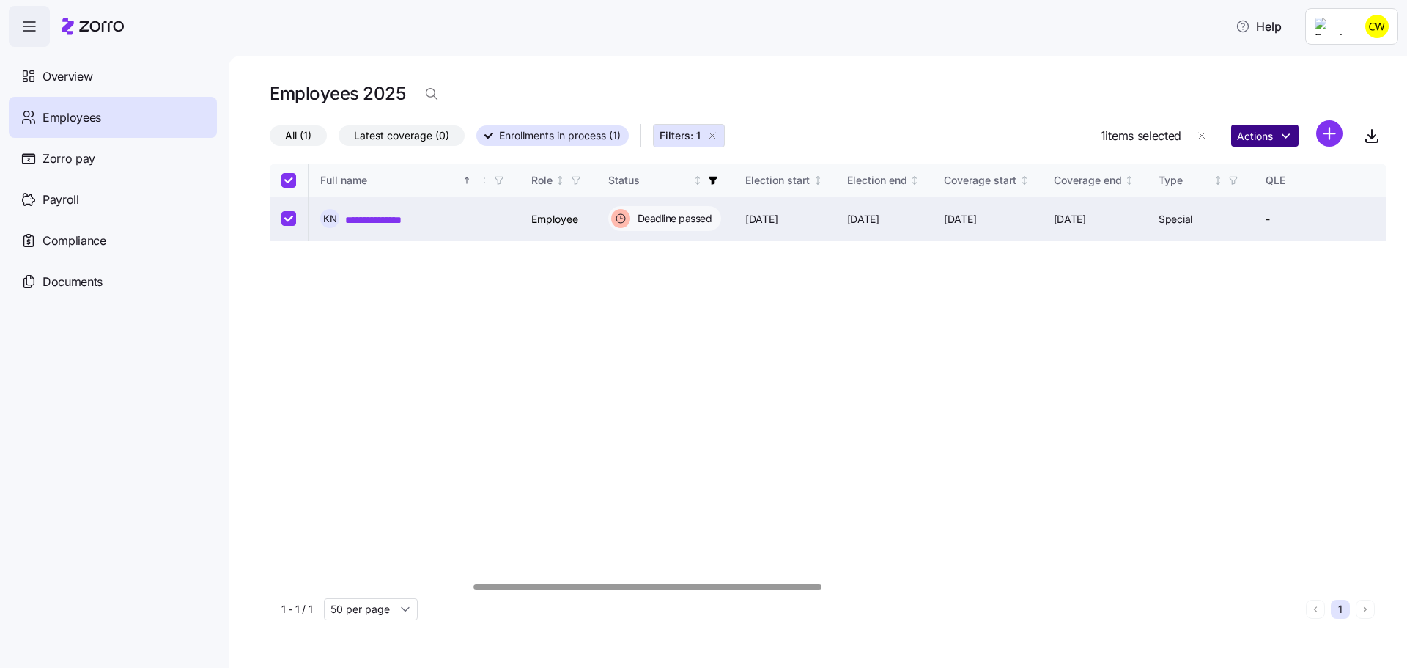
click at [1273, 124] on html "**********" at bounding box center [703, 329] width 1407 height 659
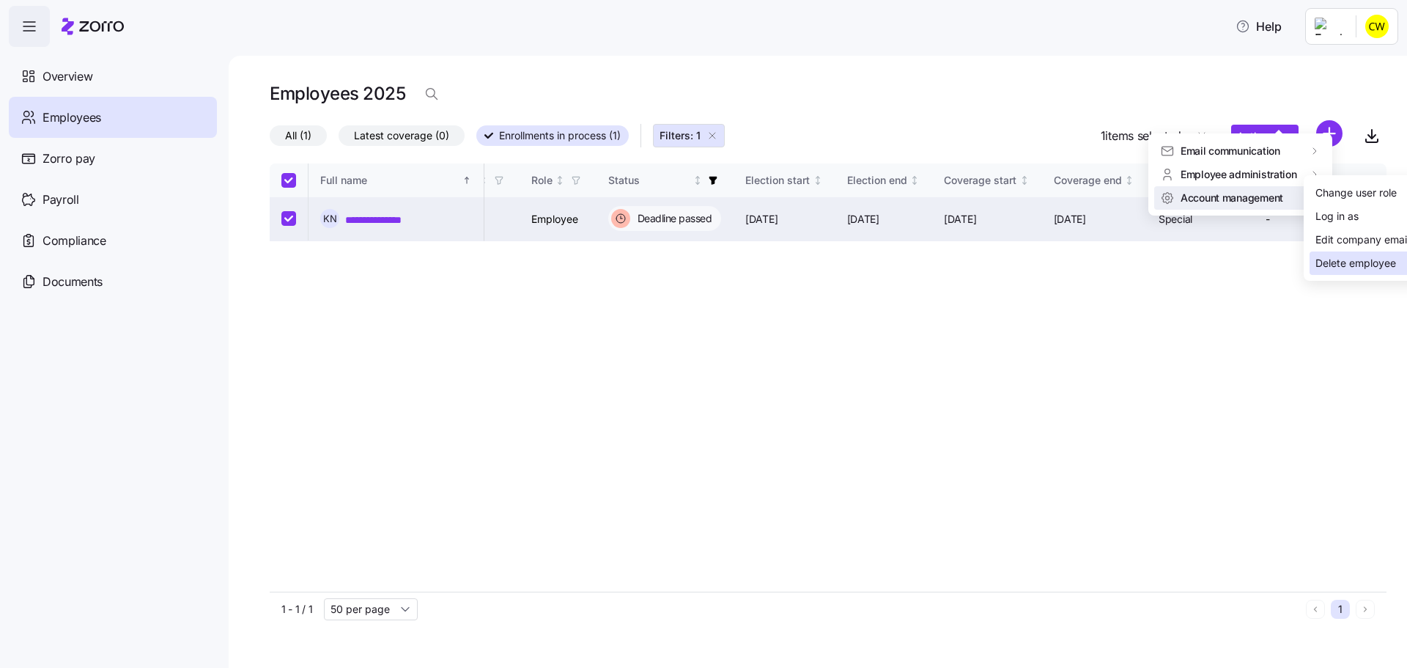
click at [1341, 255] on div "Delete employee" at bounding box center [1355, 263] width 81 height 16
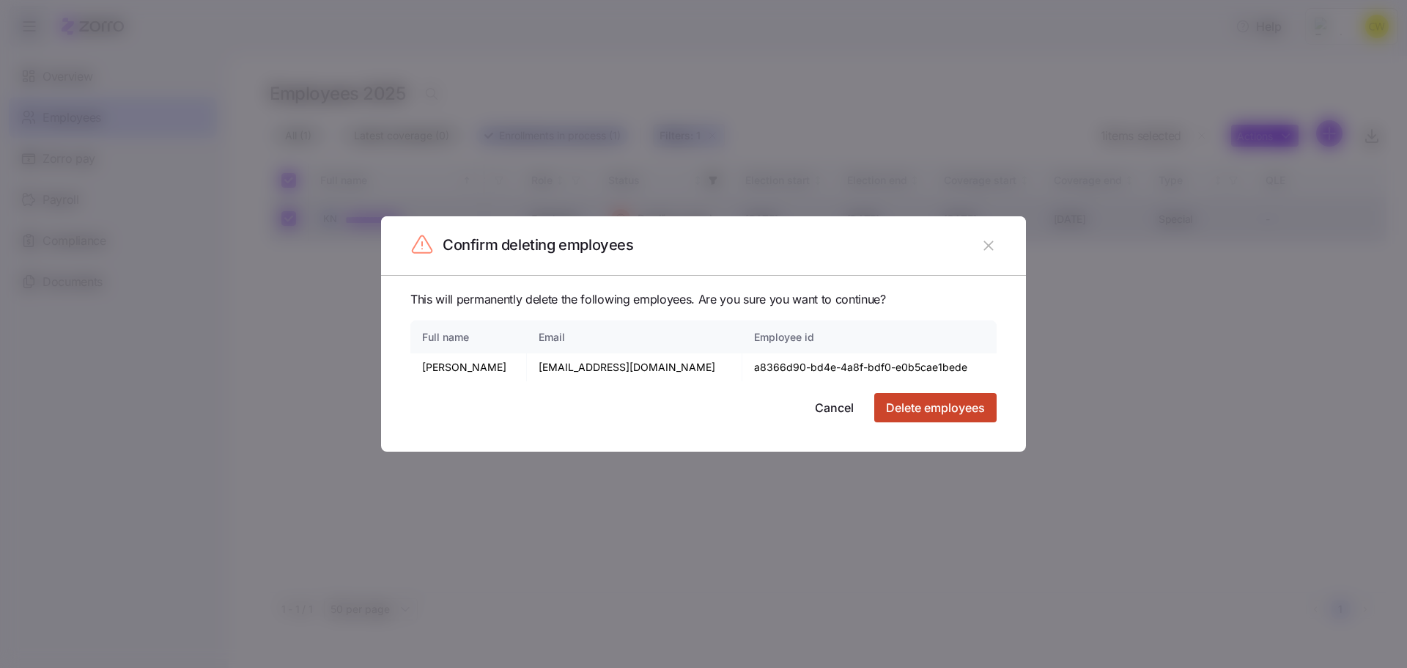
click at [909, 403] on span "Delete employees" at bounding box center [935, 408] width 99 height 18
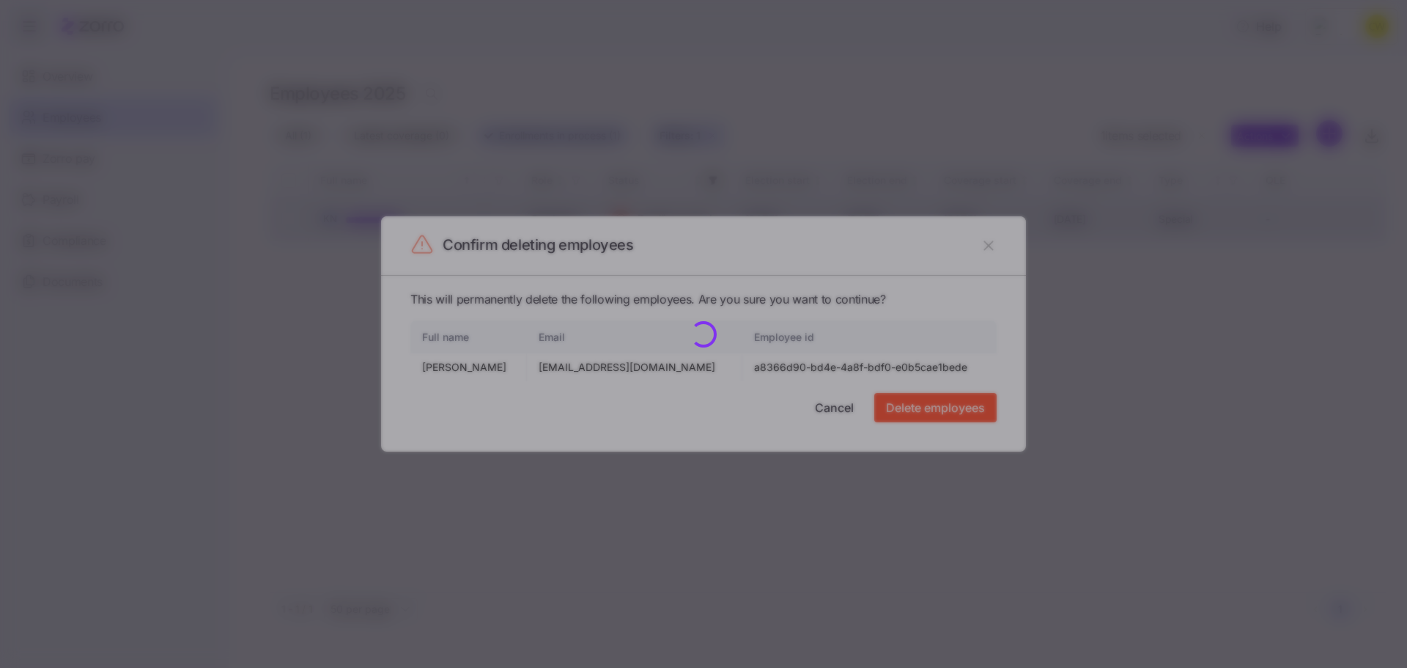
checkbox input "false"
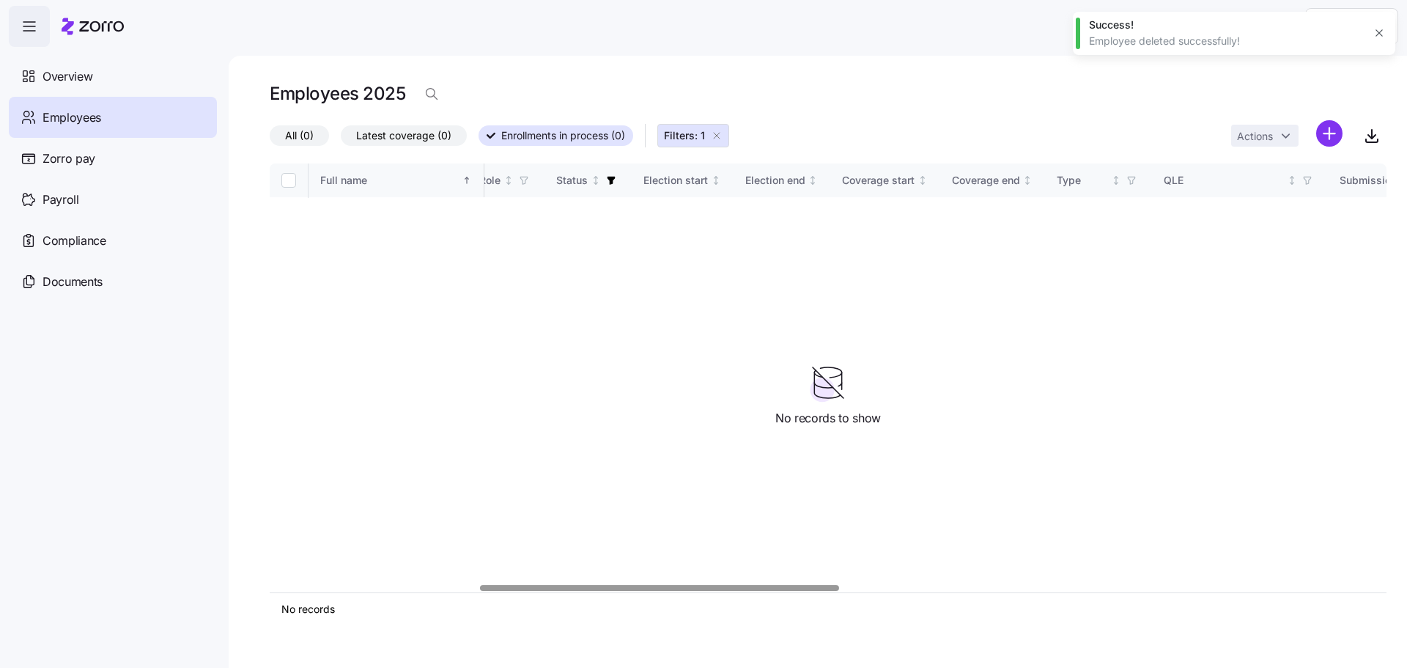
click at [119, 109] on div "Employees" at bounding box center [113, 117] width 208 height 41
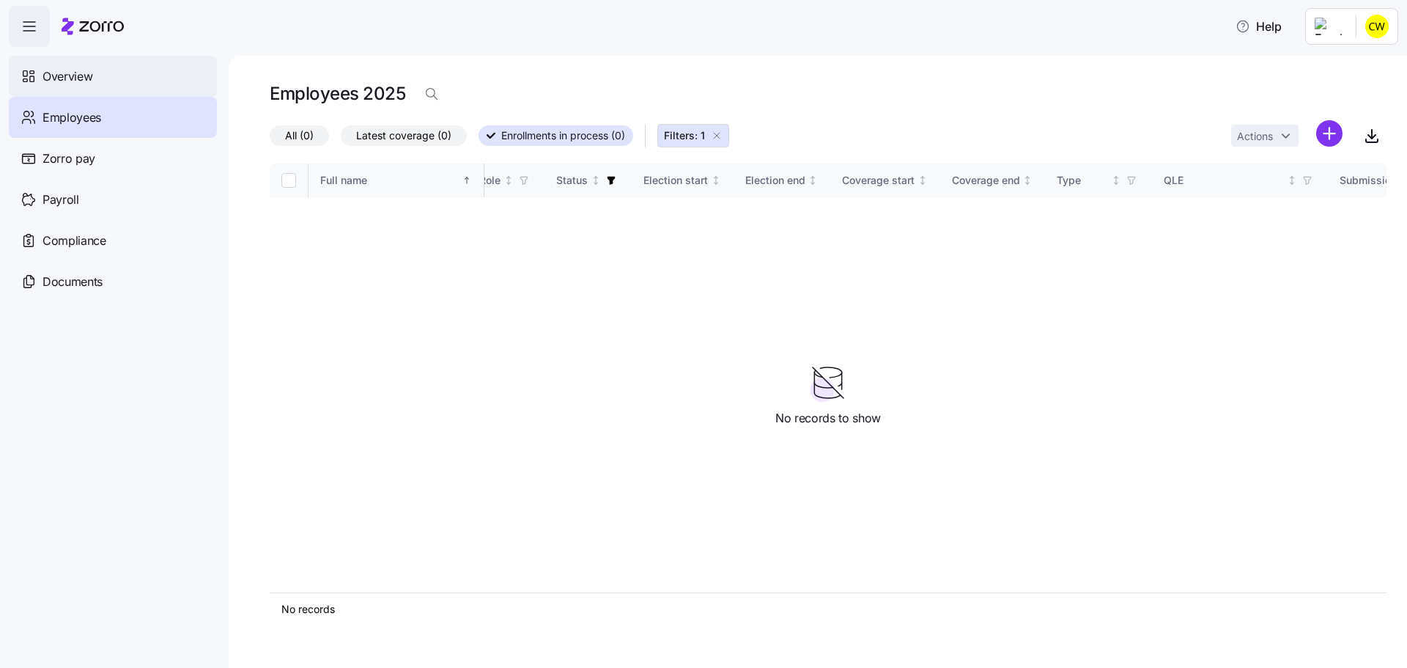
click at [114, 74] on div "Overview" at bounding box center [113, 76] width 208 height 41
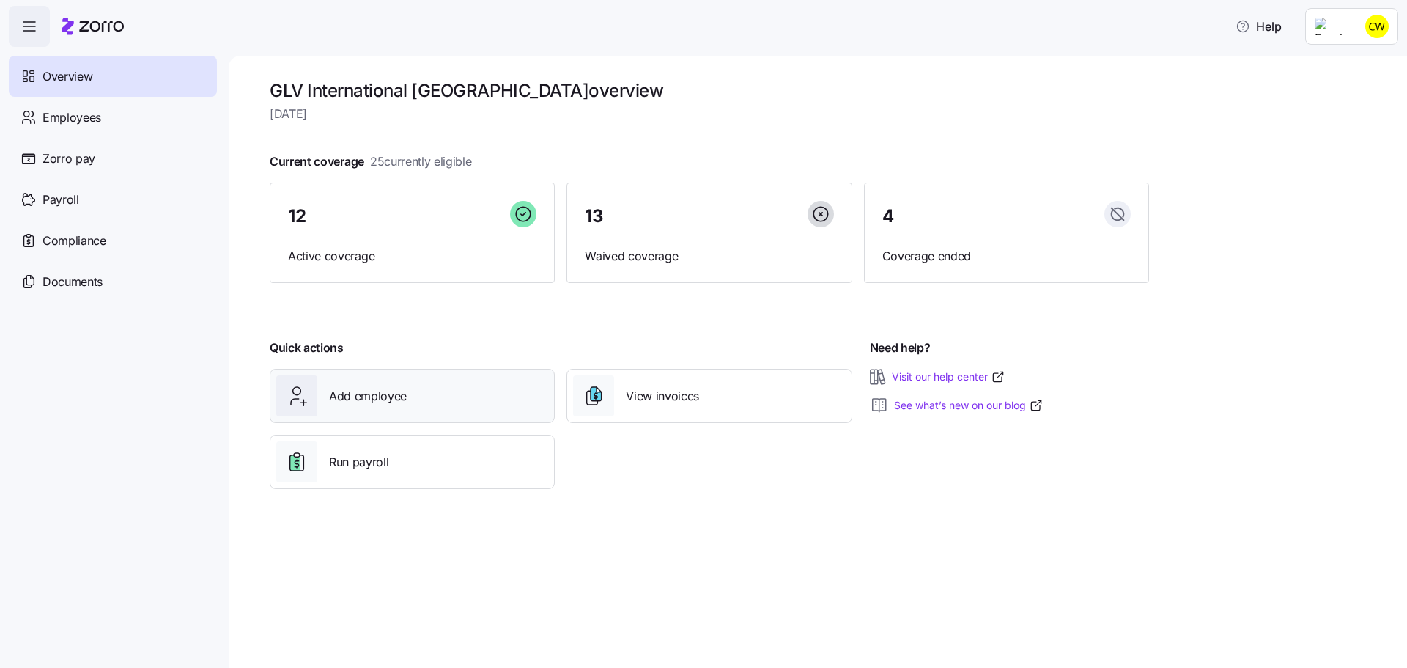
click at [398, 375] on div "Add employee" at bounding box center [412, 395] width 272 height 41
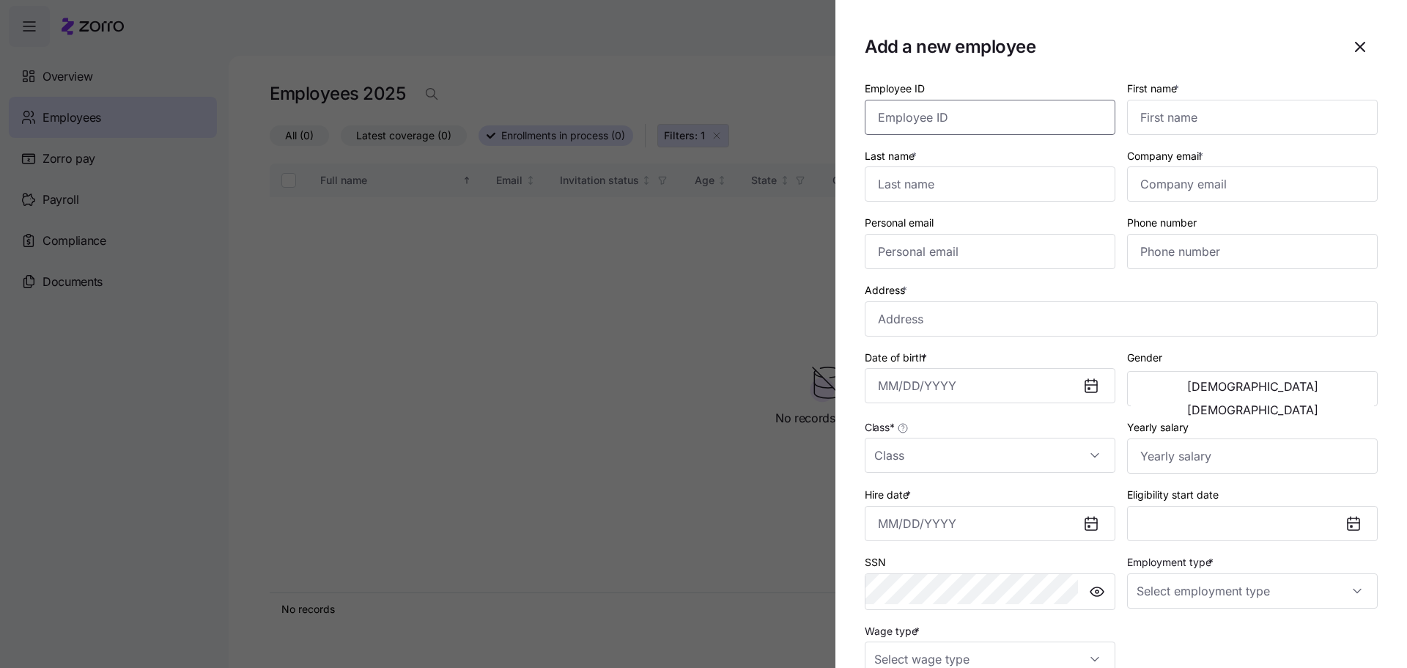
click at [991, 105] on input "Employee ID" at bounding box center [990, 117] width 251 height 35
click at [1226, 104] on input "First name *" at bounding box center [1252, 117] width 251 height 35
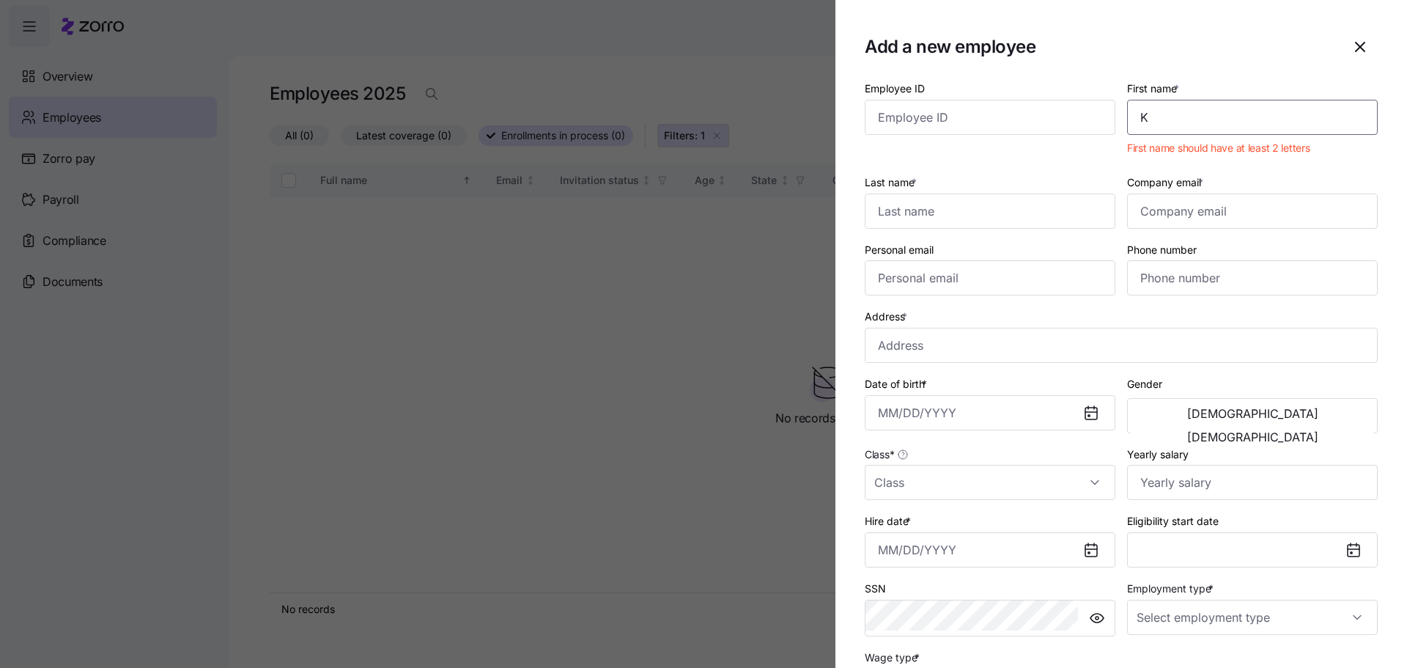
type input "Kevin"
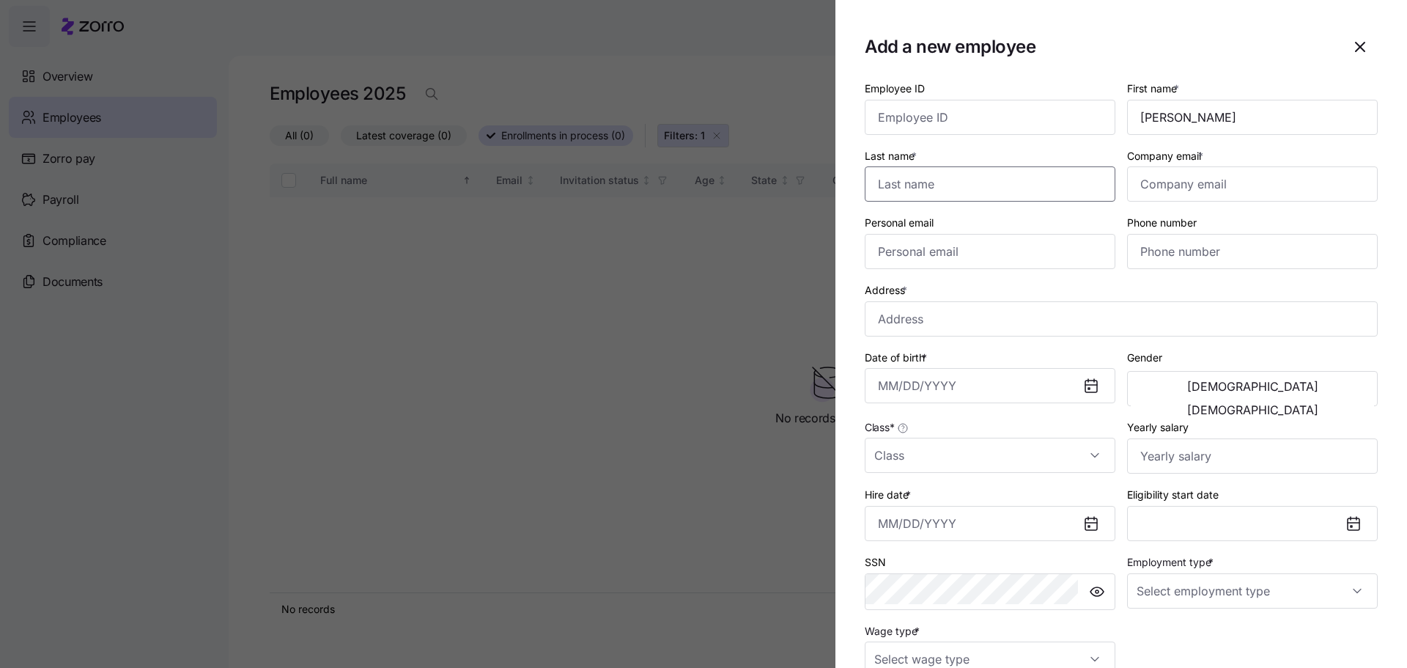
click at [1022, 166] on input "Last name *" at bounding box center [990, 183] width 251 height 35
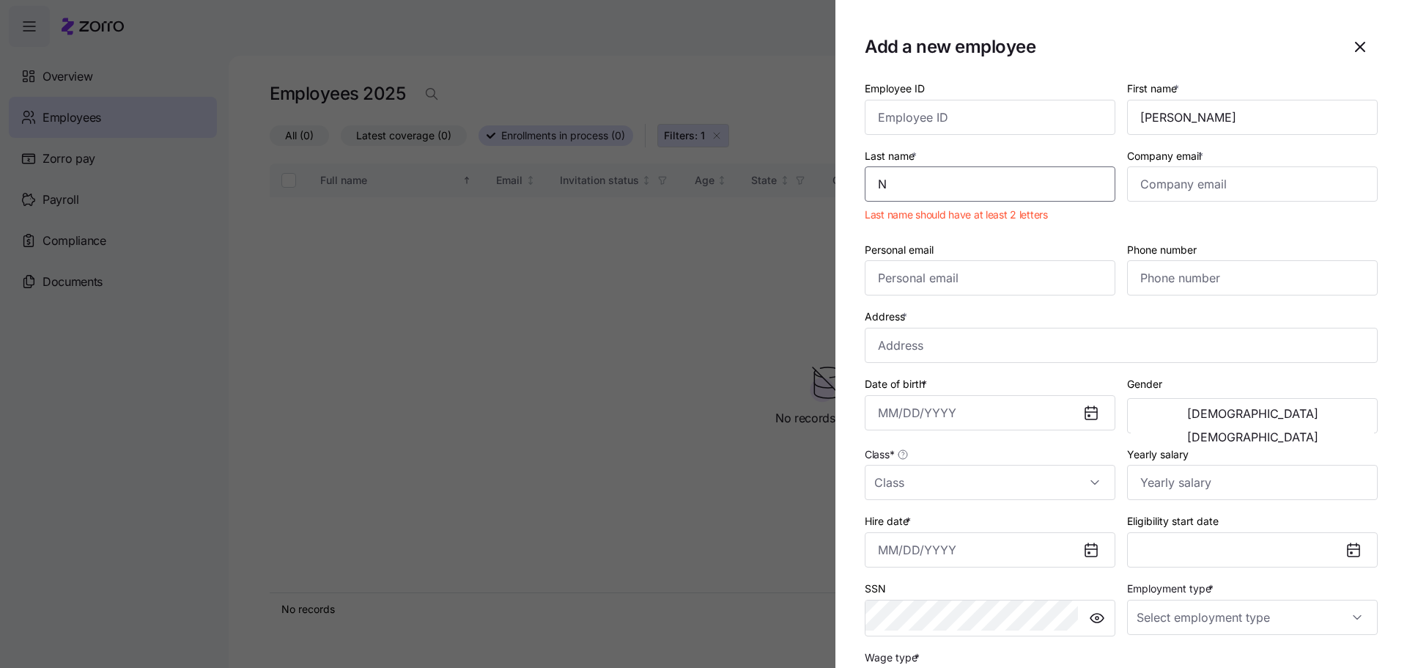
type input "Nathongbo"
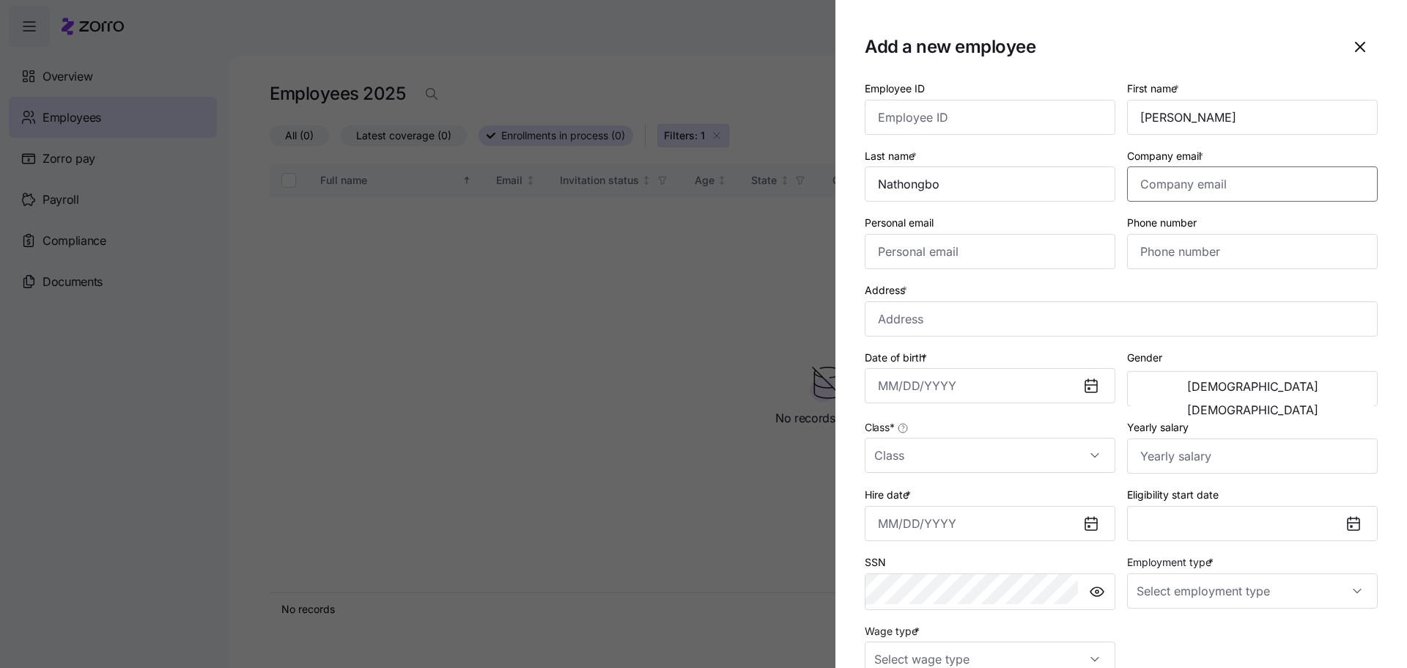
click at [1203, 166] on input "Company email *" at bounding box center [1252, 183] width 251 height 35
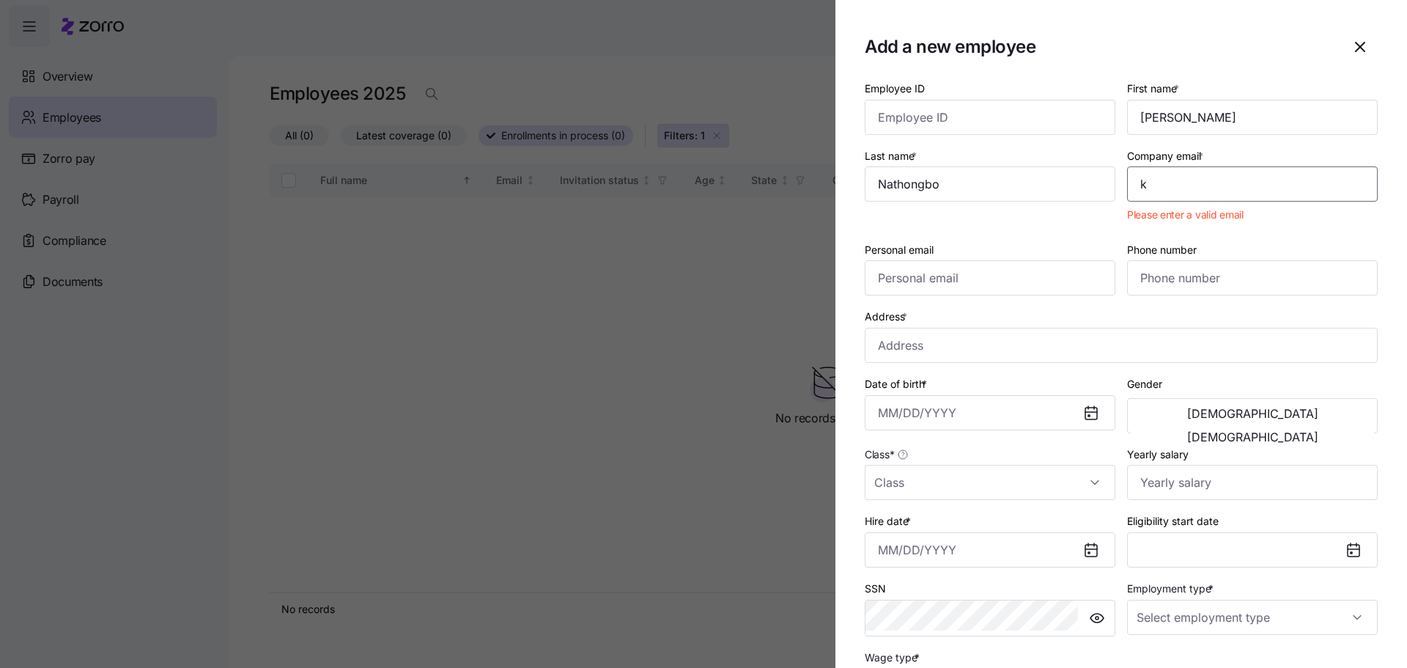
type input "knathongbo@yahoo.com"
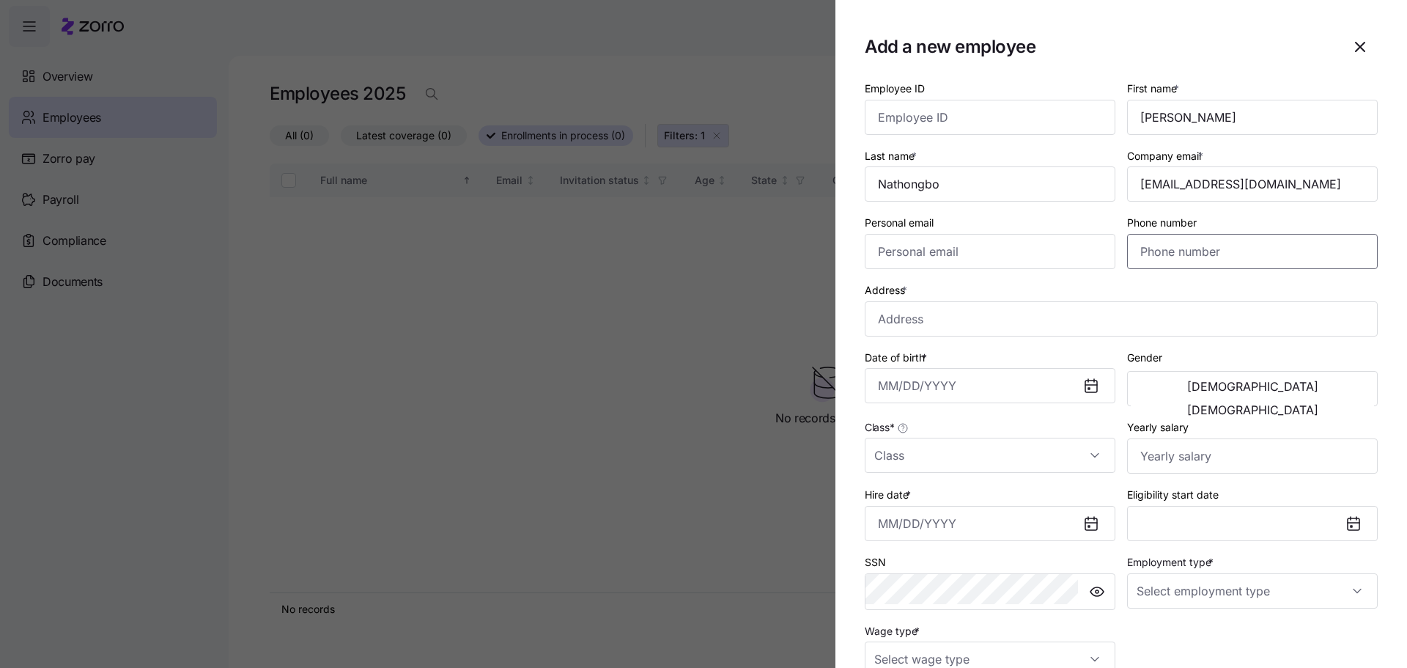
click at [1190, 234] on input "Phone number" at bounding box center [1252, 251] width 251 height 35
type input "(615) 992-7555"
click at [1030, 301] on input "Address *" at bounding box center [1121, 318] width 513 height 35
type input "205 Finch Dr, La Vergne, TN 37086, USA"
click at [1022, 368] on input "Date of birth *" at bounding box center [990, 385] width 251 height 35
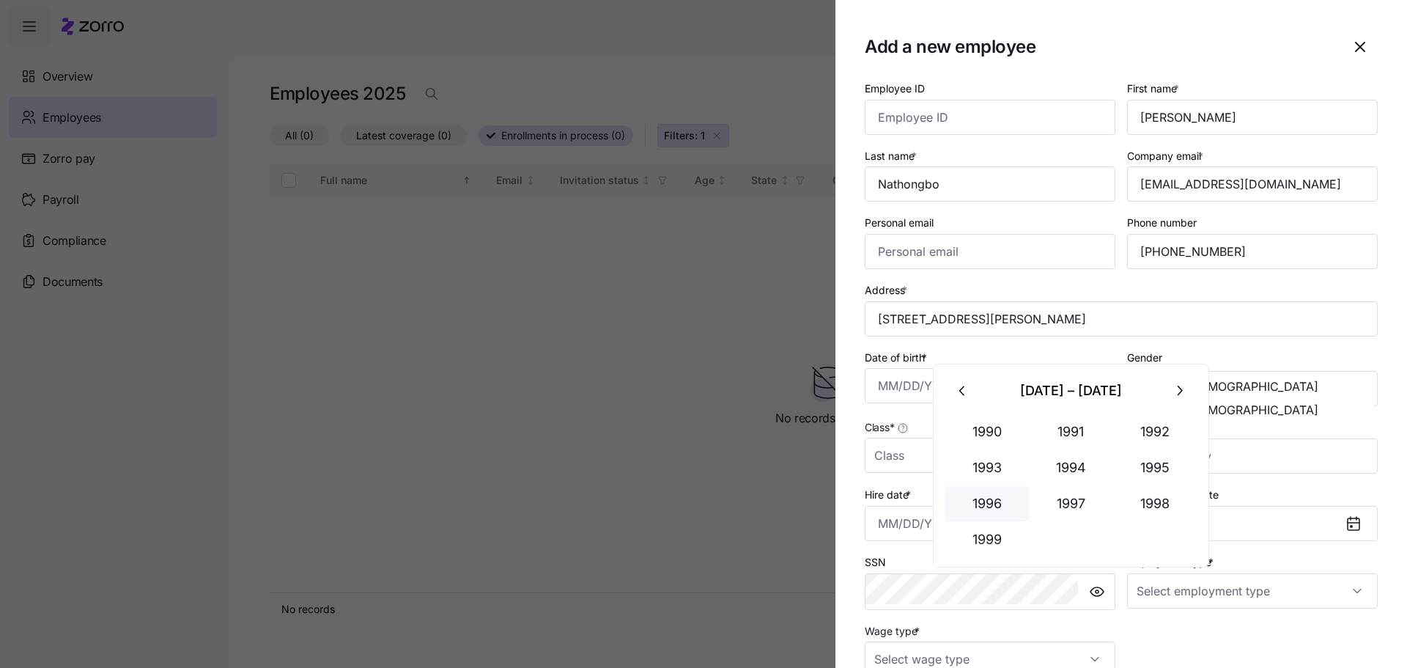
click at [997, 486] on button "1996" at bounding box center [987, 503] width 84 height 35
click at [1069, 429] on button "Feb" at bounding box center [1072, 431] width 84 height 35
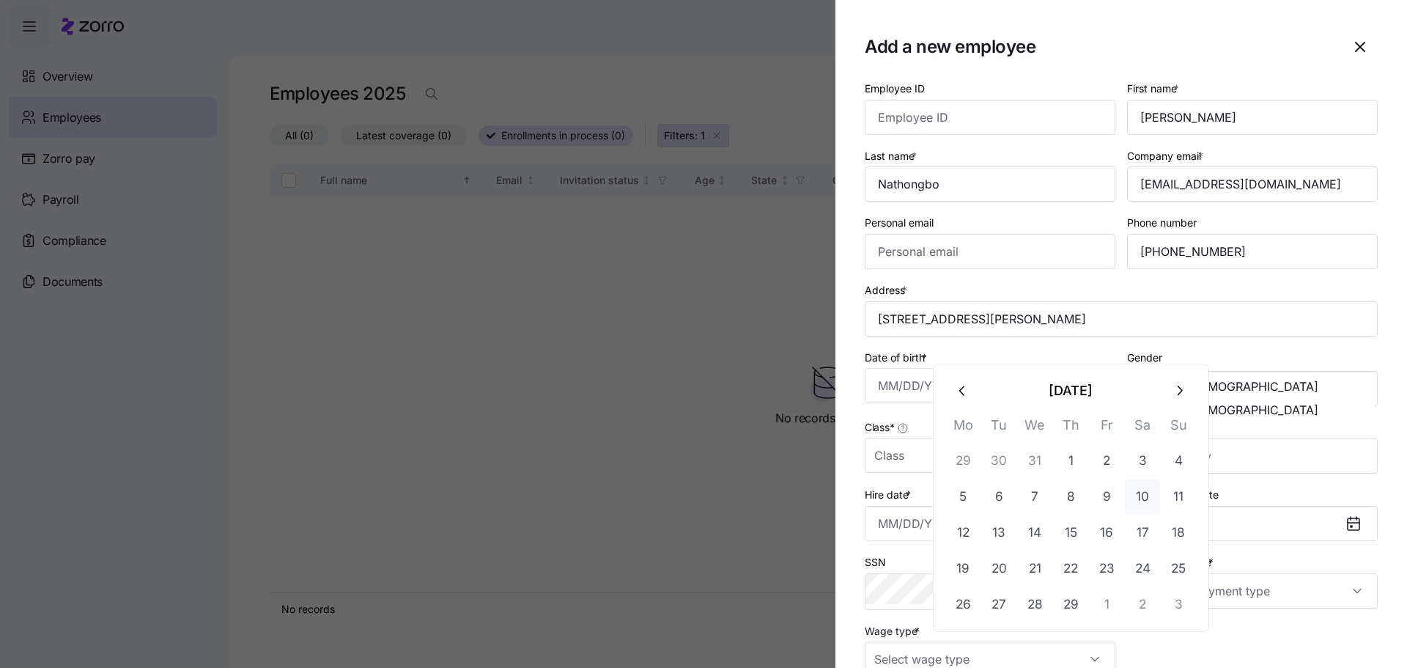
click at [1125, 482] on button "10" at bounding box center [1142, 496] width 35 height 35
type input "February 10, 1996"
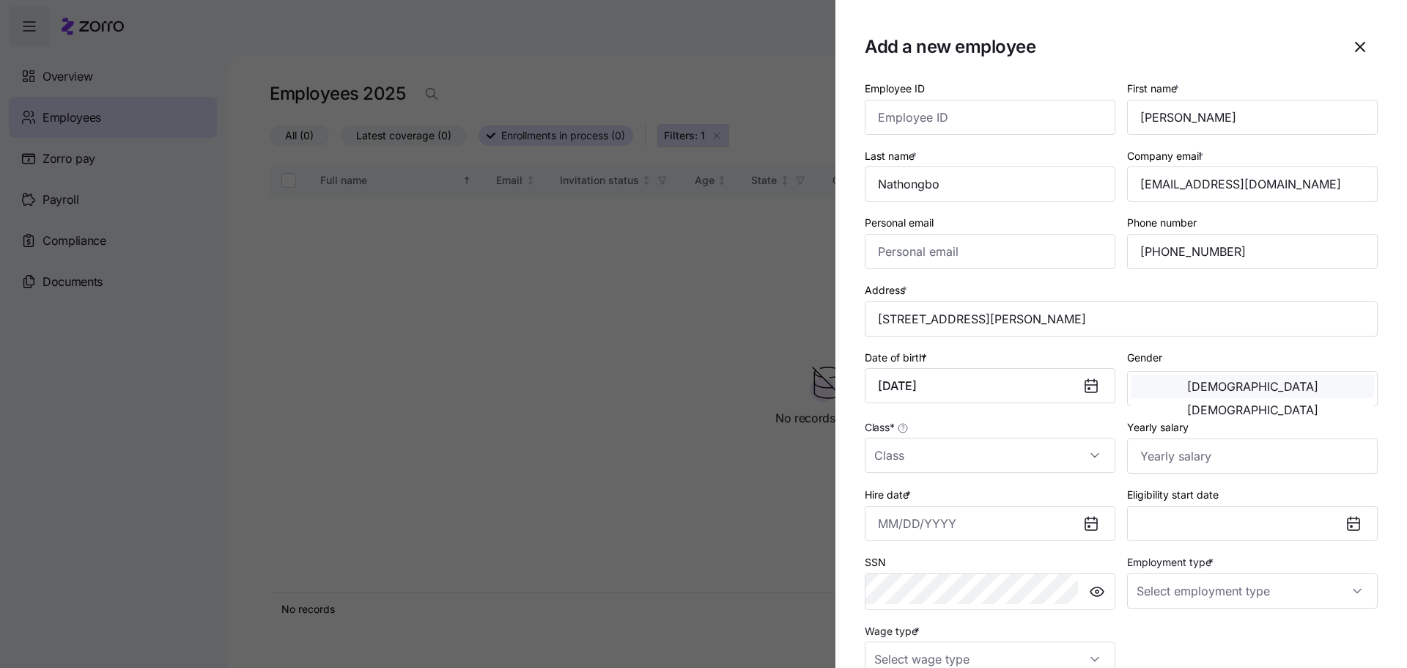
click at [1226, 374] on button "Male" at bounding box center [1252, 385] width 243 height 23
click at [1028, 437] on input "Class *" at bounding box center [990, 454] width 251 height 35
click at [1021, 436] on div "All Employees" at bounding box center [1040, 445] width 202 height 31
type input "All Employees"
click at [1200, 438] on input "Yearly salary" at bounding box center [1252, 455] width 251 height 35
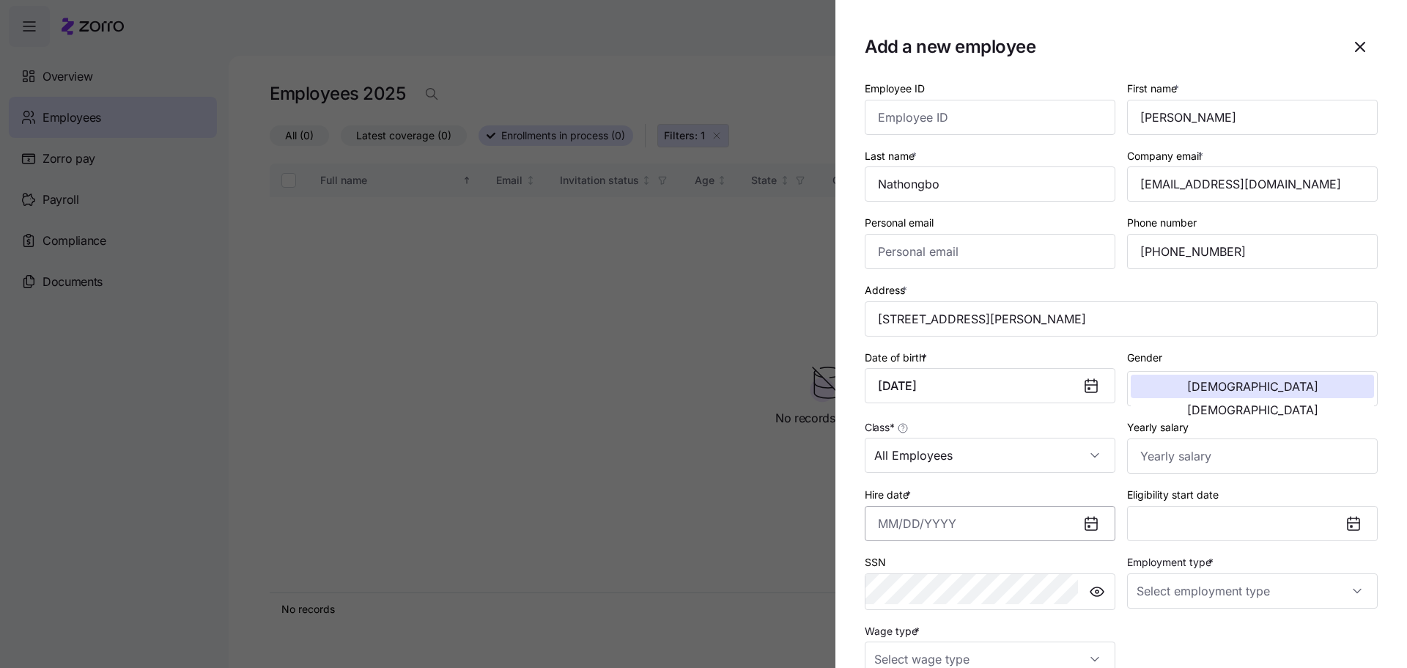
click at [1050, 506] on input "Hire date *" at bounding box center [990, 523] width 251 height 35
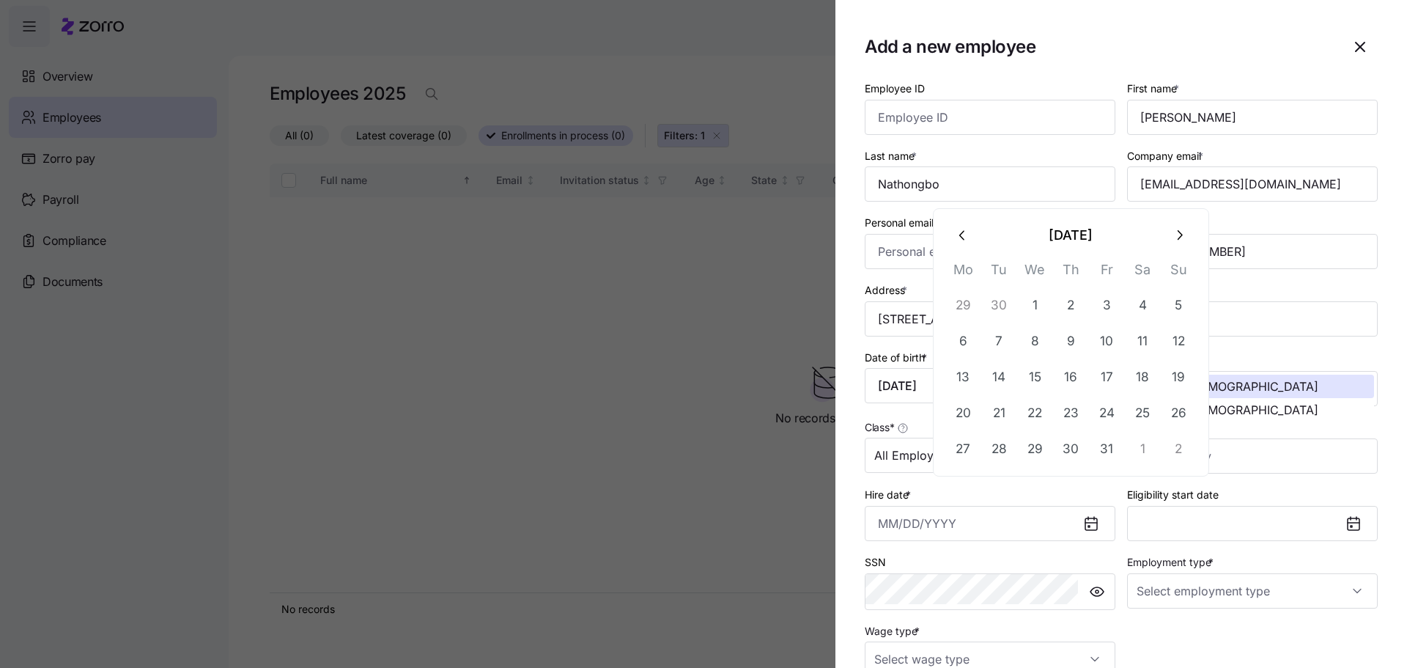
click at [959, 233] on icon "button" at bounding box center [963, 235] width 16 height 16
click at [959, 233] on th "Mo" at bounding box center [963, 241] width 36 height 29
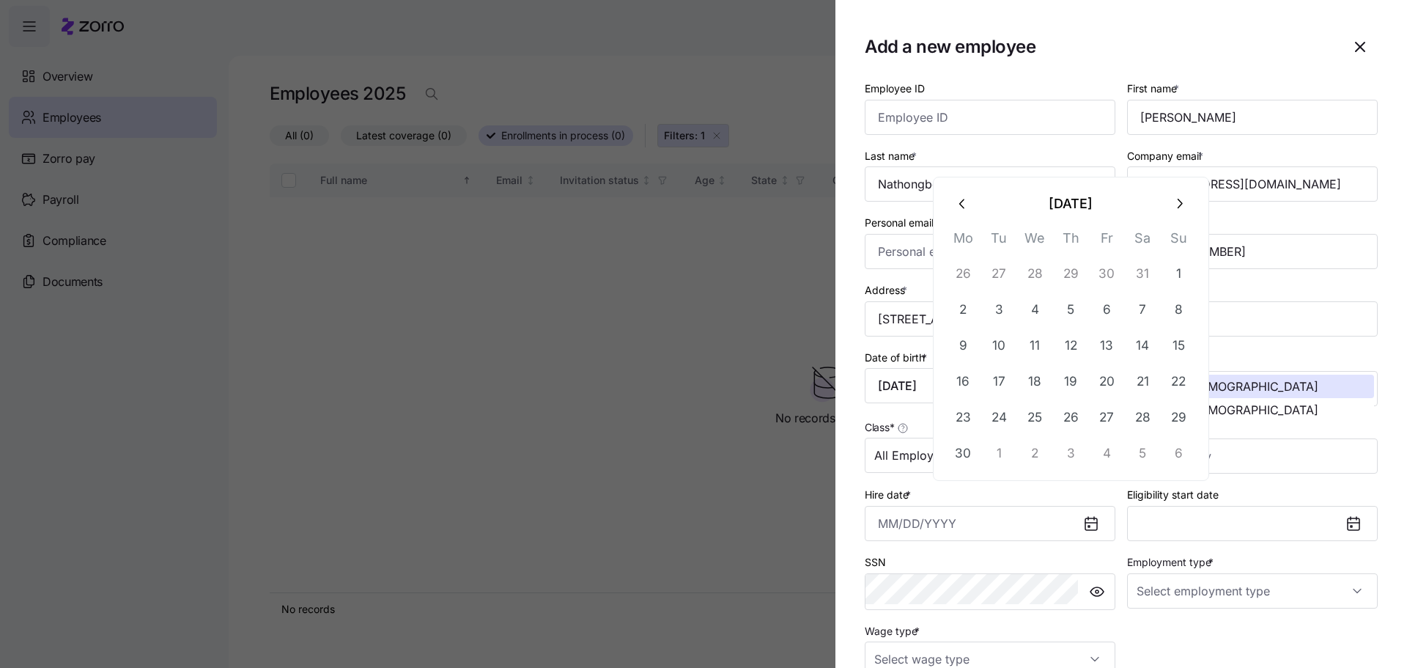
click at [957, 199] on icon "button" at bounding box center [963, 204] width 16 height 16
click at [959, 232] on icon "button" at bounding box center [961, 235] width 5 height 10
click at [956, 233] on icon "button" at bounding box center [963, 235] width 16 height 16
click at [959, 202] on icon "button" at bounding box center [963, 204] width 16 height 16
click at [1053, 328] on button "6" at bounding box center [1070, 340] width 35 height 35
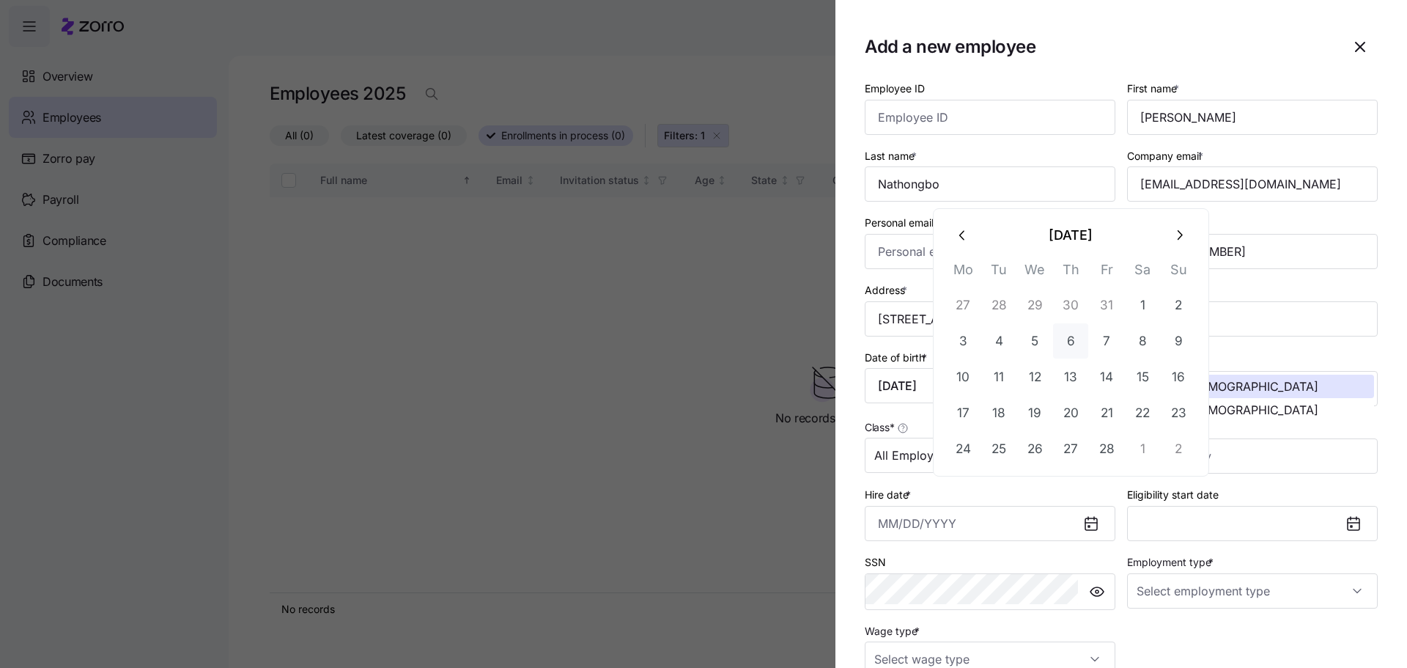
type input "February 6, 2025"
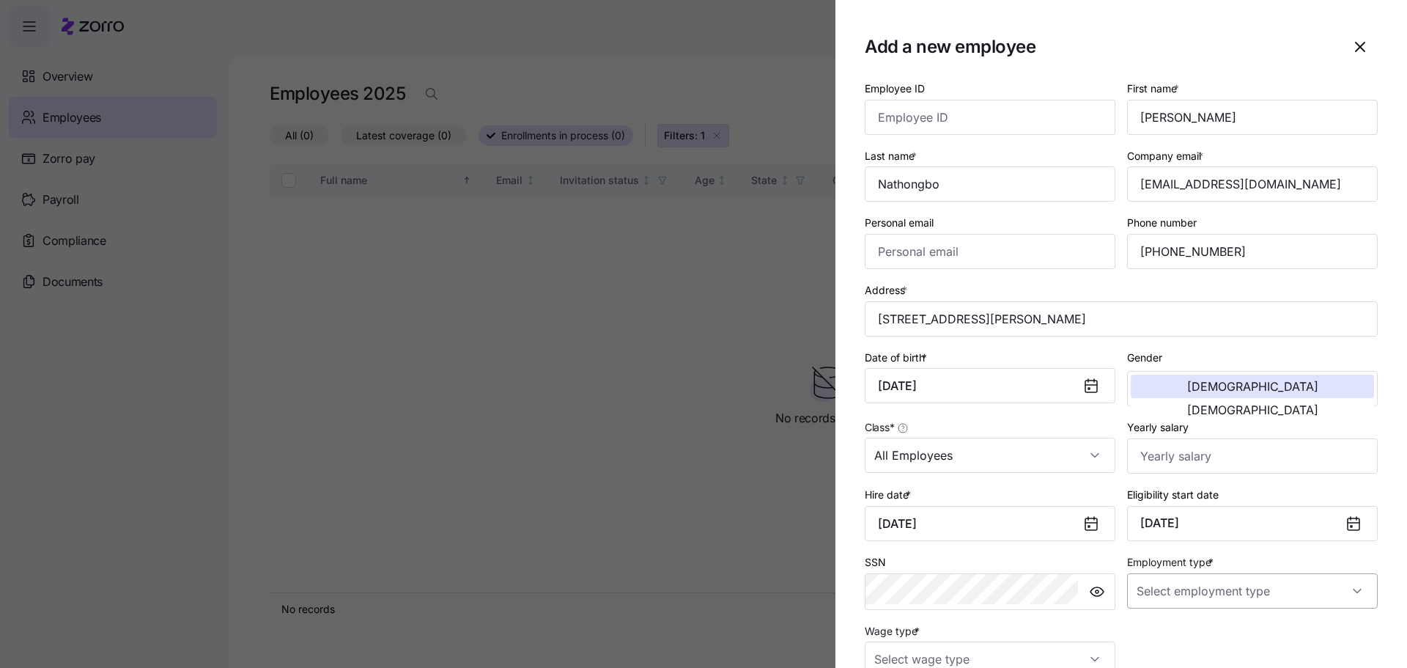
click at [1194, 573] on input "Employment type *" at bounding box center [1252, 590] width 251 height 35
click at [1195, 567] on span "Full Time" at bounding box center [1195, 566] width 43 height 16
type input "Full Time"
click at [1069, 641] on input "Wage type *" at bounding box center [990, 658] width 251 height 35
click at [1014, 542] on div "Hourly" at bounding box center [1040, 551] width 202 height 31
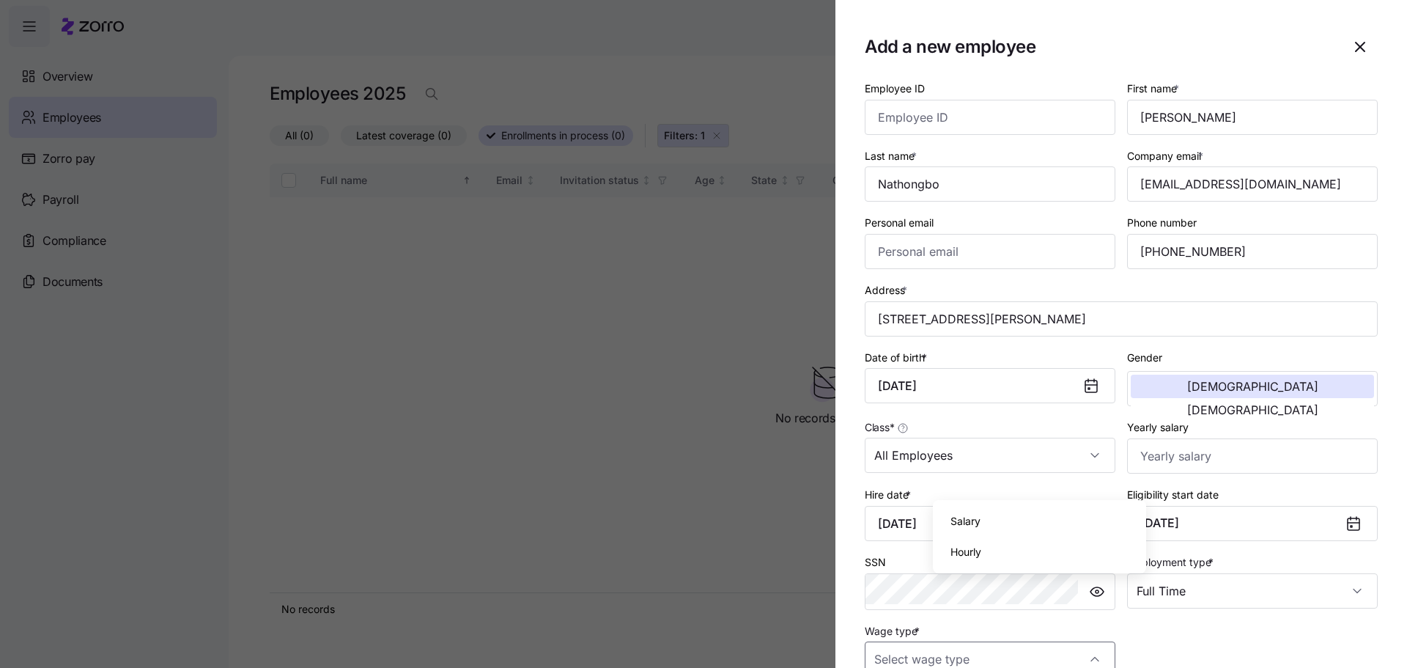
type input "Hourly"
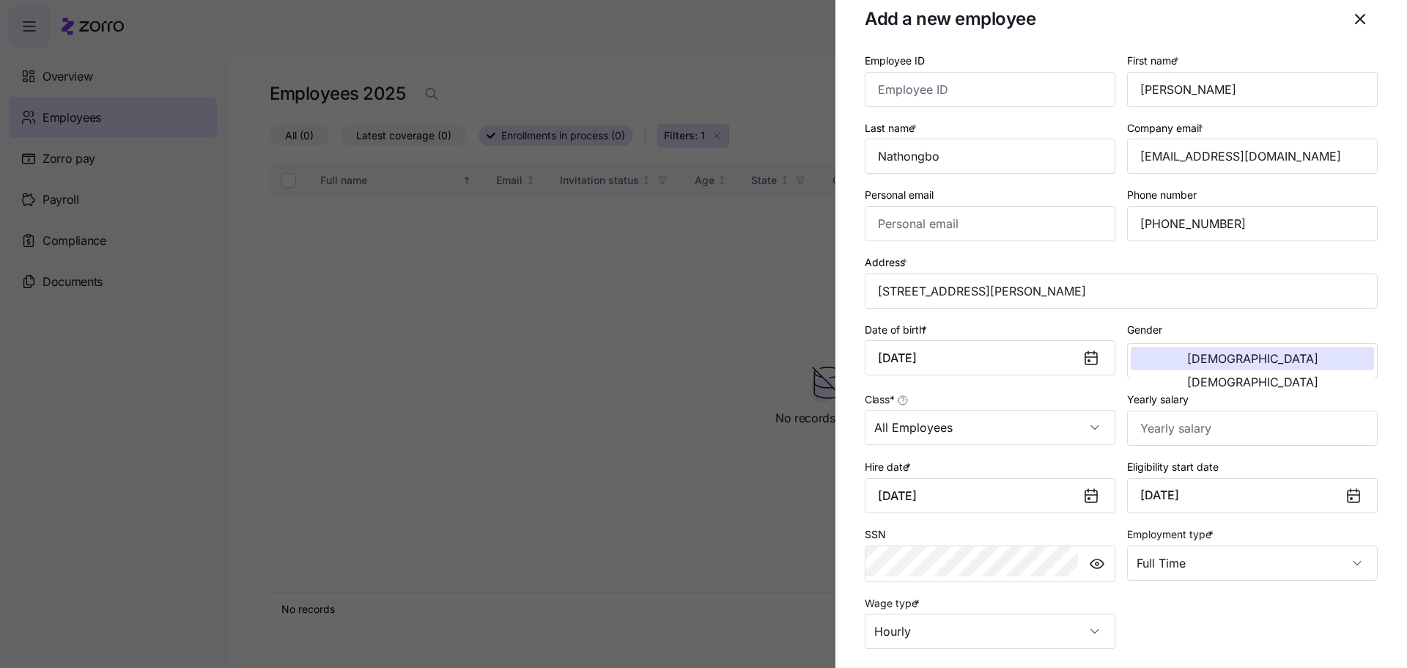
scroll to position [64, 0]
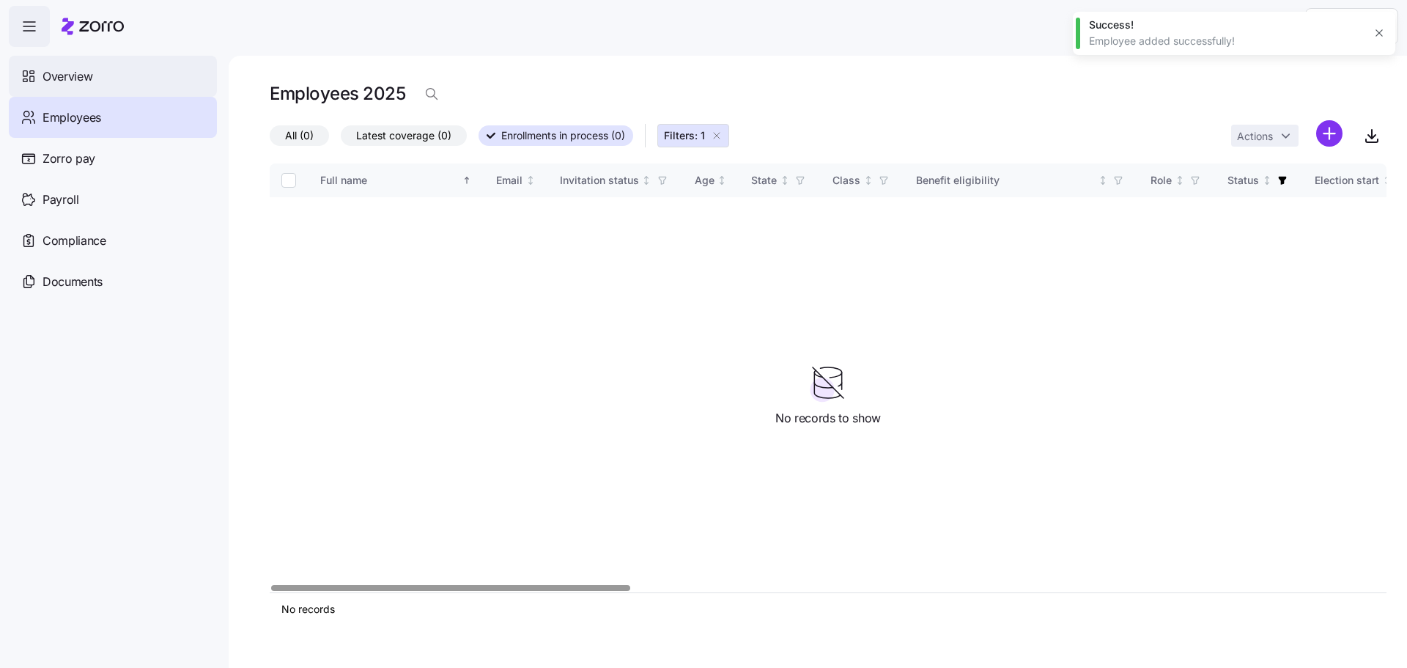
click at [101, 73] on div "Overview" at bounding box center [113, 76] width 208 height 41
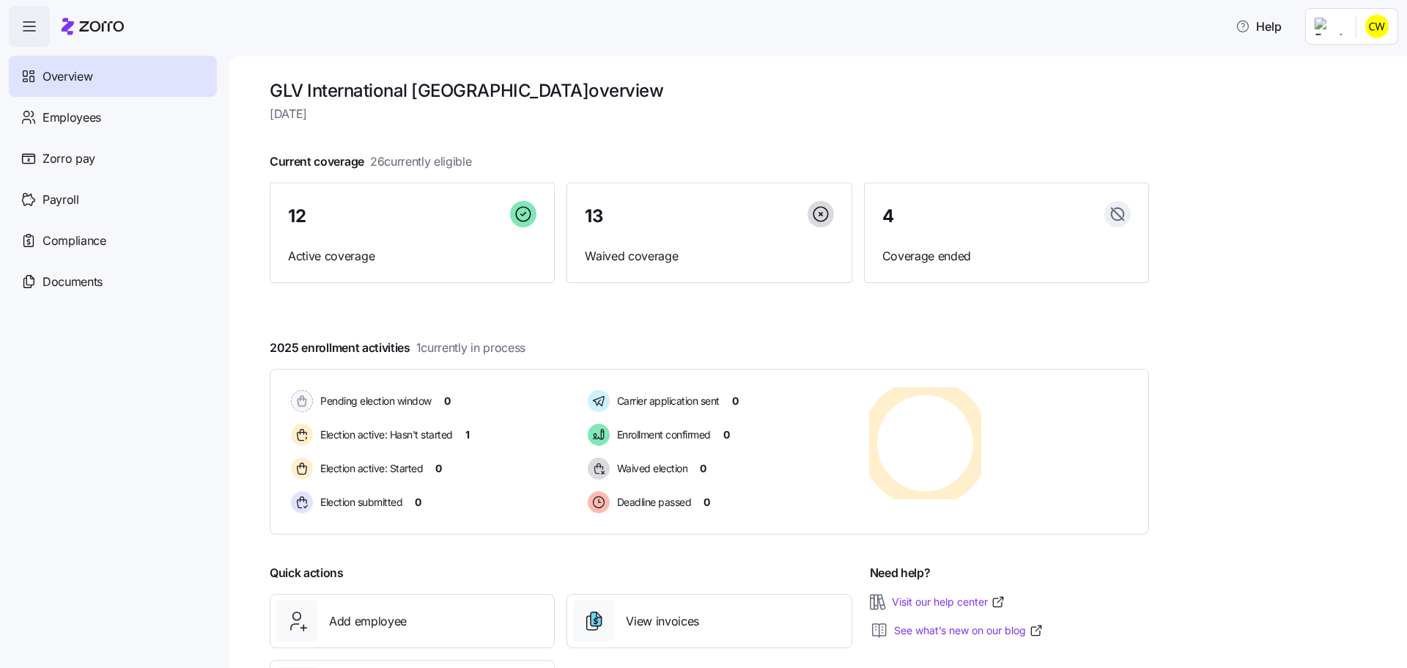
scroll to position [1, 0]
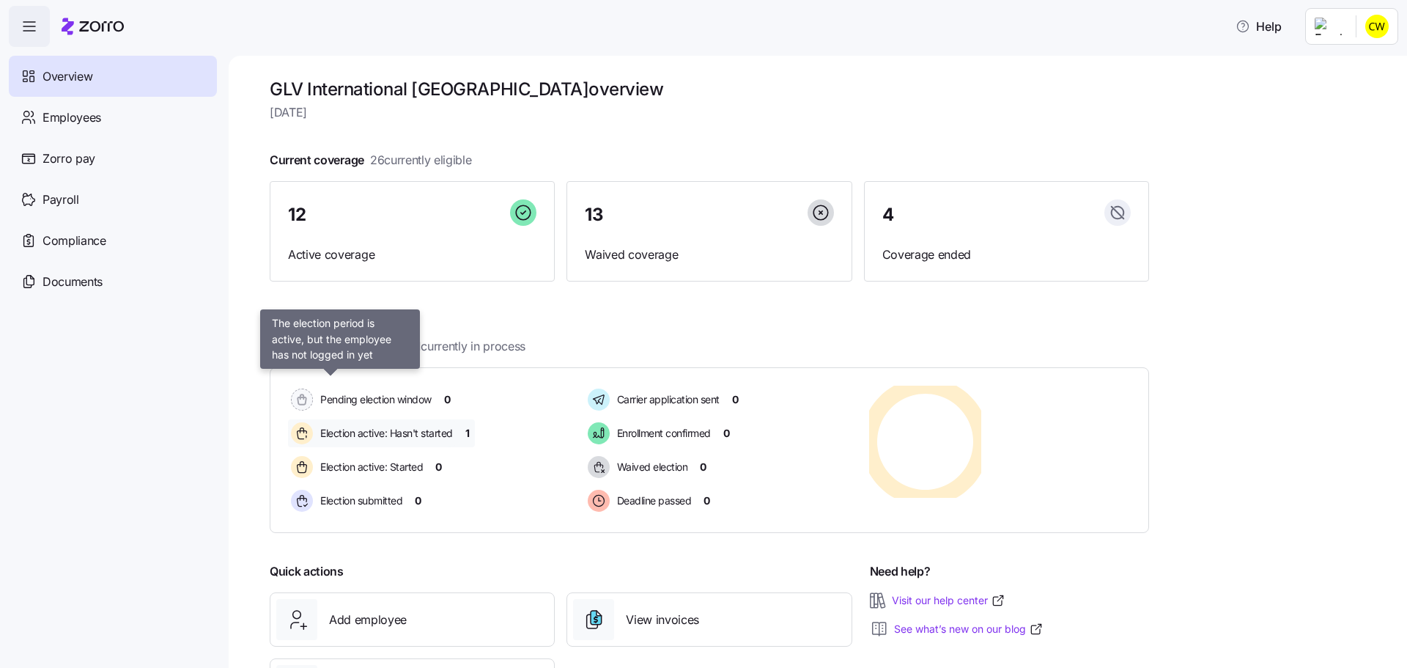
click at [372, 426] on span "Election active: Hasn't started" at bounding box center [384, 433] width 137 height 15
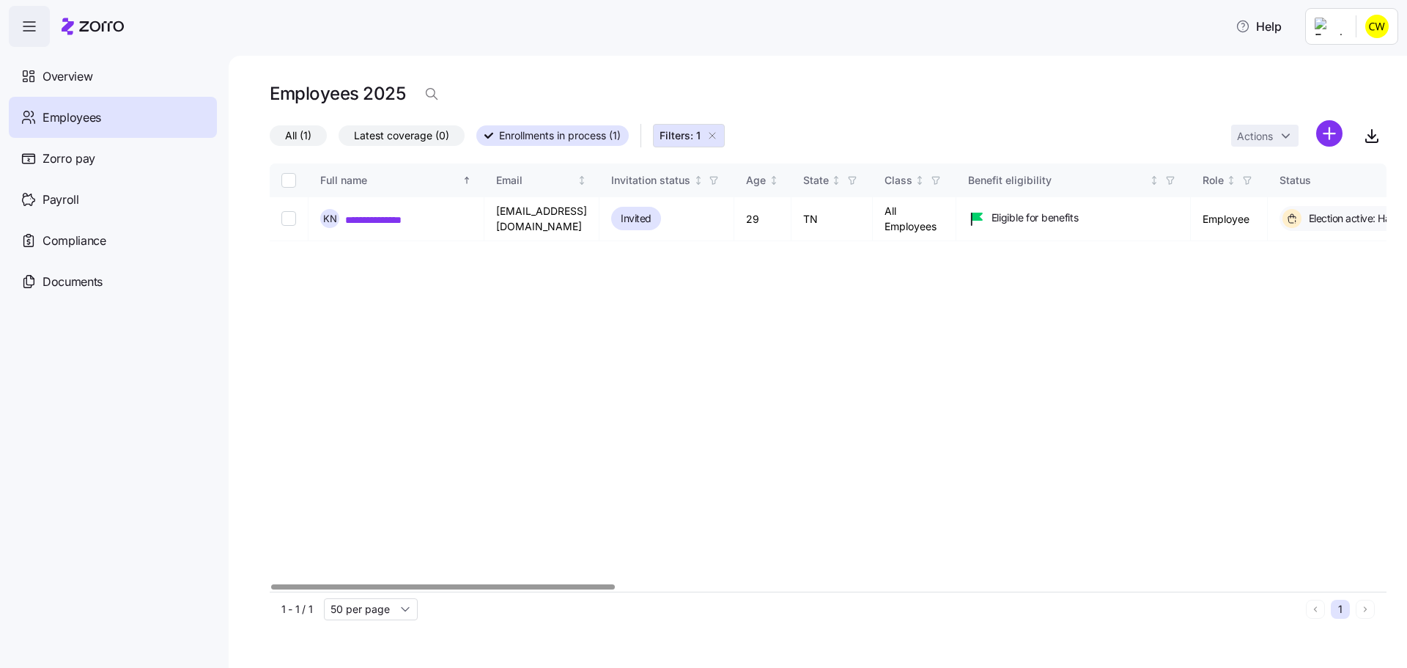
click at [395, 584] on div at bounding box center [442, 586] width 343 height 5
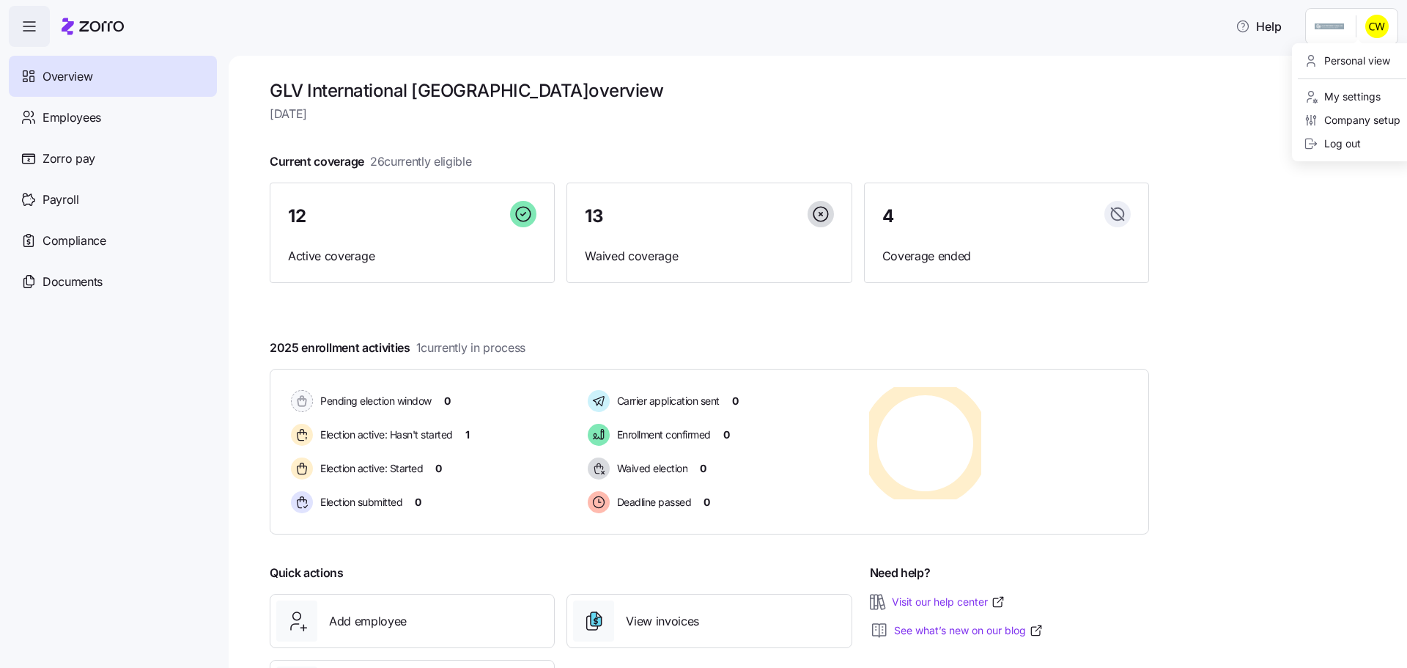
click at [1378, 24] on html "Help Overview Employees Zorro pay Payroll Compliance Documents GLV Internationa…" at bounding box center [703, 329] width 1407 height 659
click at [1378, 132] on div "Log out" at bounding box center [1352, 143] width 108 height 23
